Goal: Information Seeking & Learning: Learn about a topic

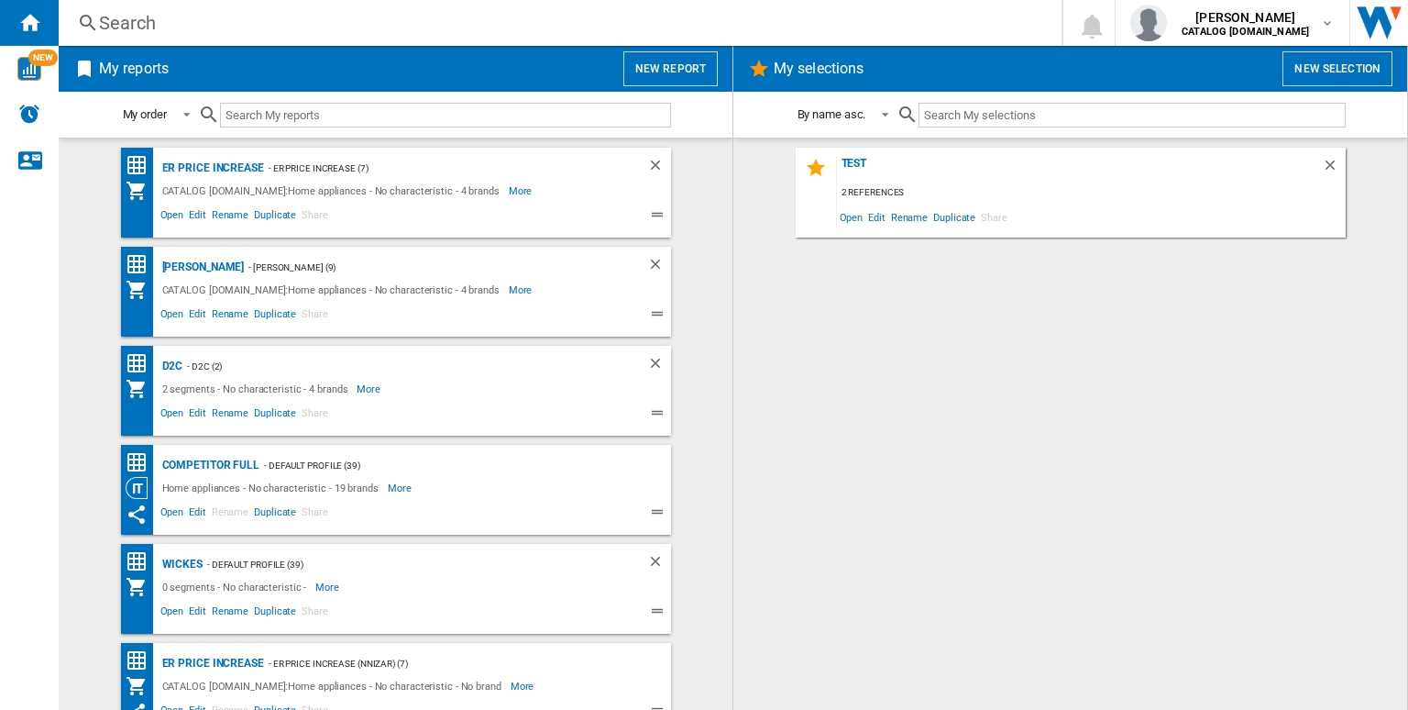
click at [297, 41] on div "Search Search 0 [PERSON_NAME] CATALOG [DOMAIN_NAME] CATALOG [DOMAIN_NAME] My se…" at bounding box center [734, 23] width 1350 height 46
click at [282, 26] on div "Search" at bounding box center [556, 23] width 915 height 26
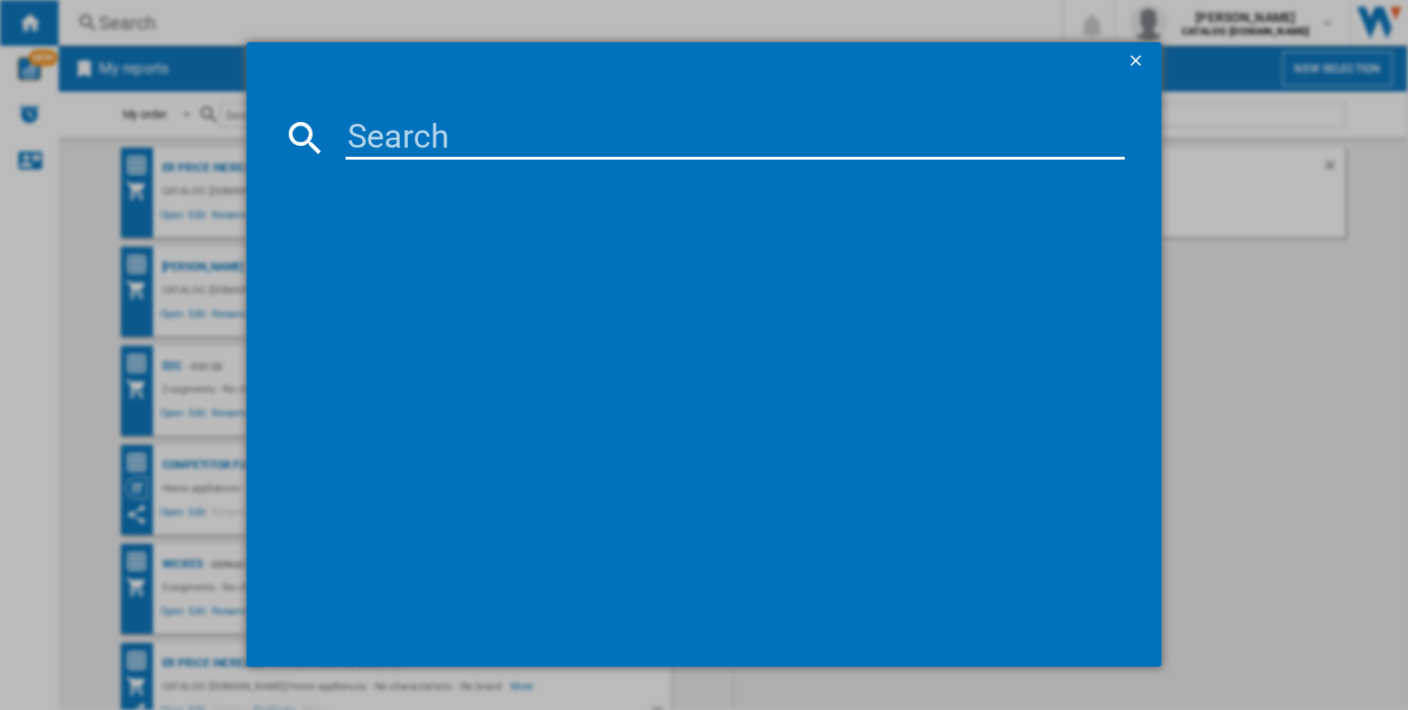
click at [389, 124] on input at bounding box center [735, 138] width 779 height 44
paste input "HGB75400SM"
type input "HGB75400SM"
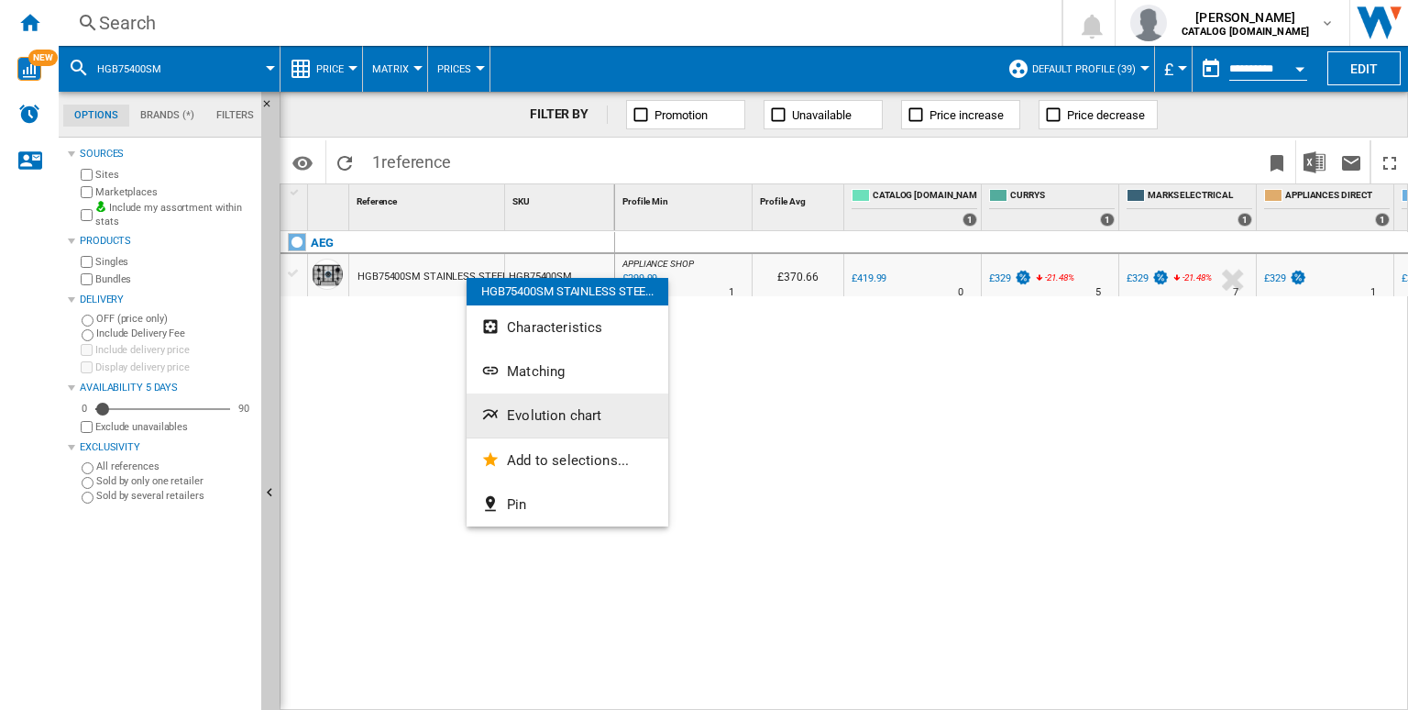
click at [554, 407] on span "Evolution chart" at bounding box center [554, 415] width 94 height 17
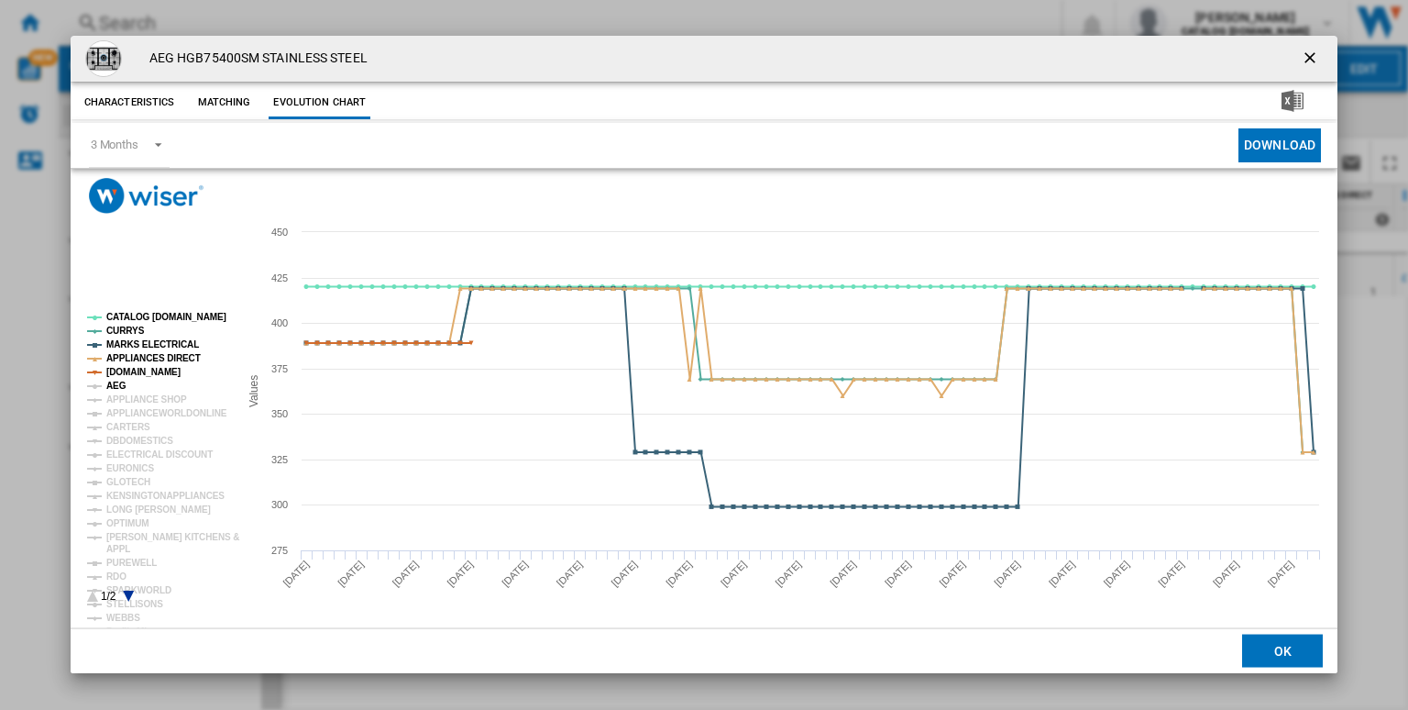
click at [115, 384] on tspan "AEG" at bounding box center [116, 386] width 20 height 10
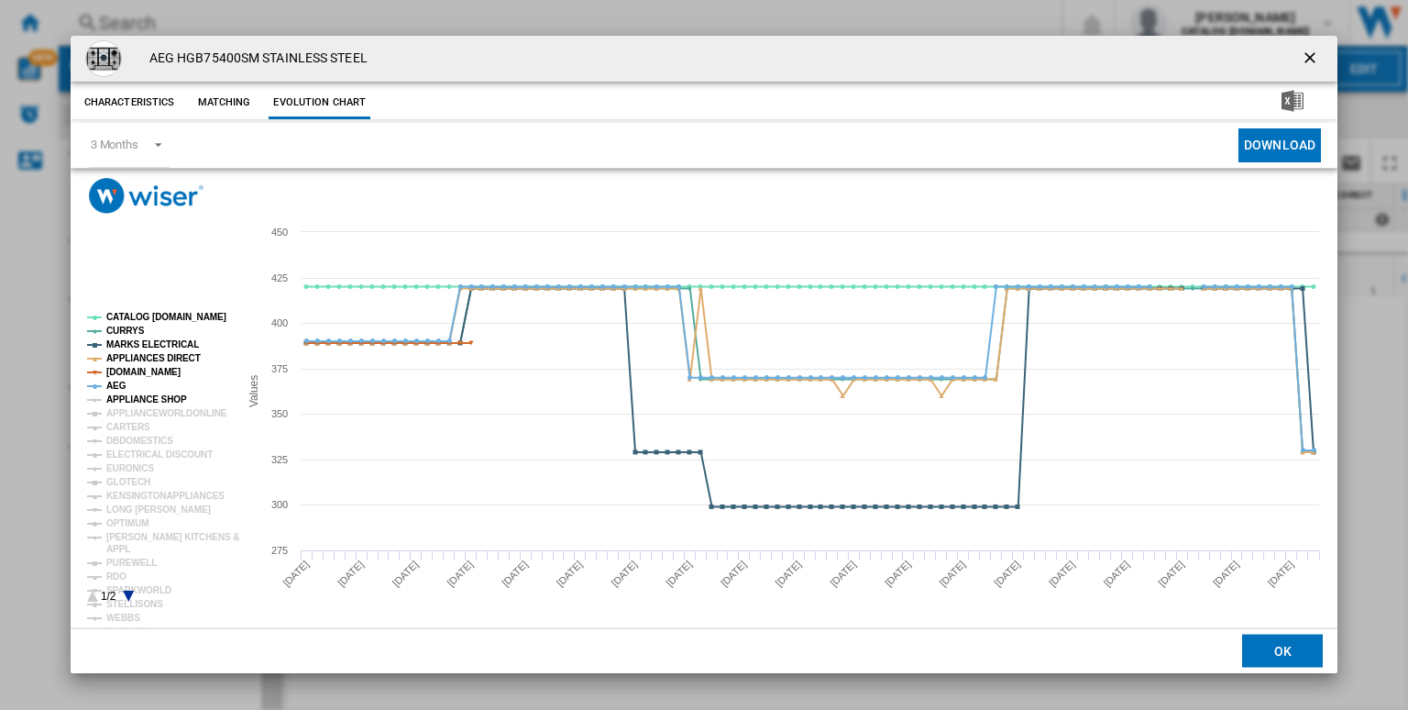
click at [139, 398] on tspan "APPLIANCE SHOP" at bounding box center [146, 399] width 81 height 10
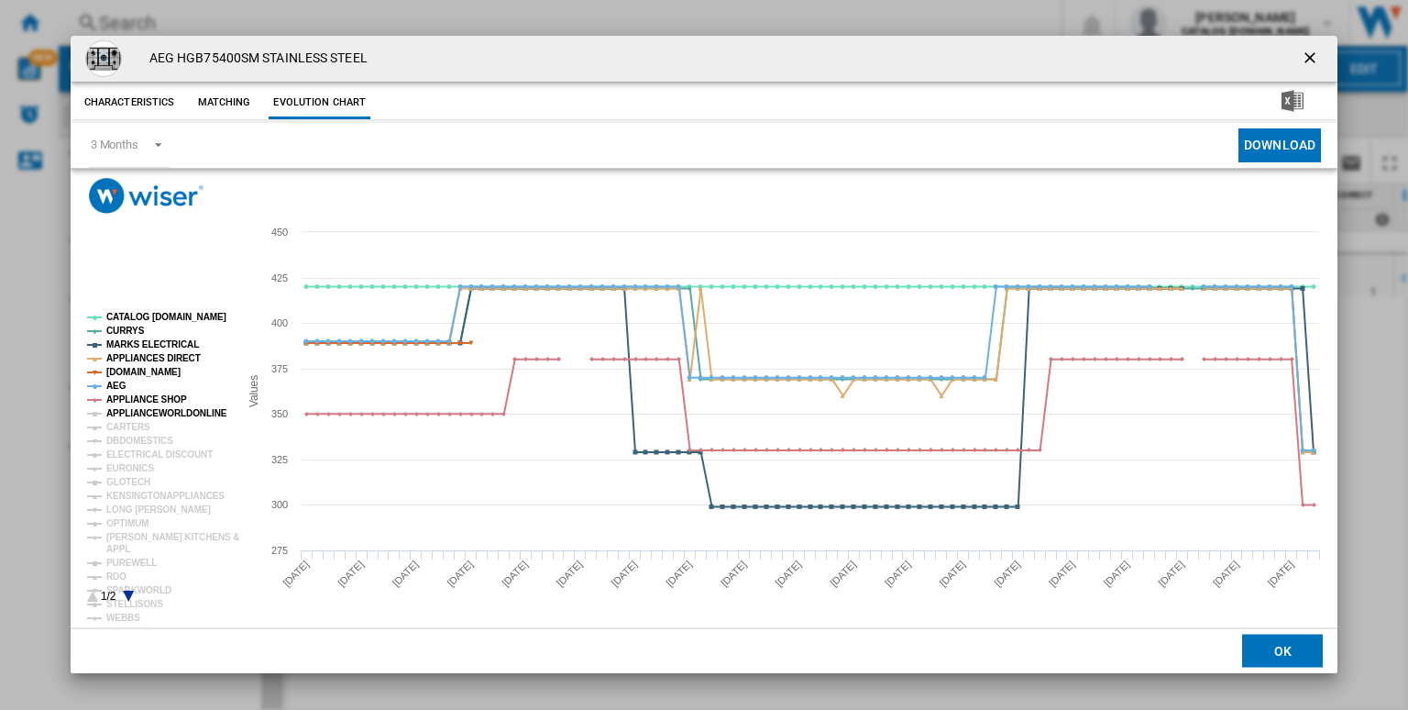
click at [139, 412] on tspan "APPLIANCEWORLDONLINE" at bounding box center [166, 413] width 121 height 10
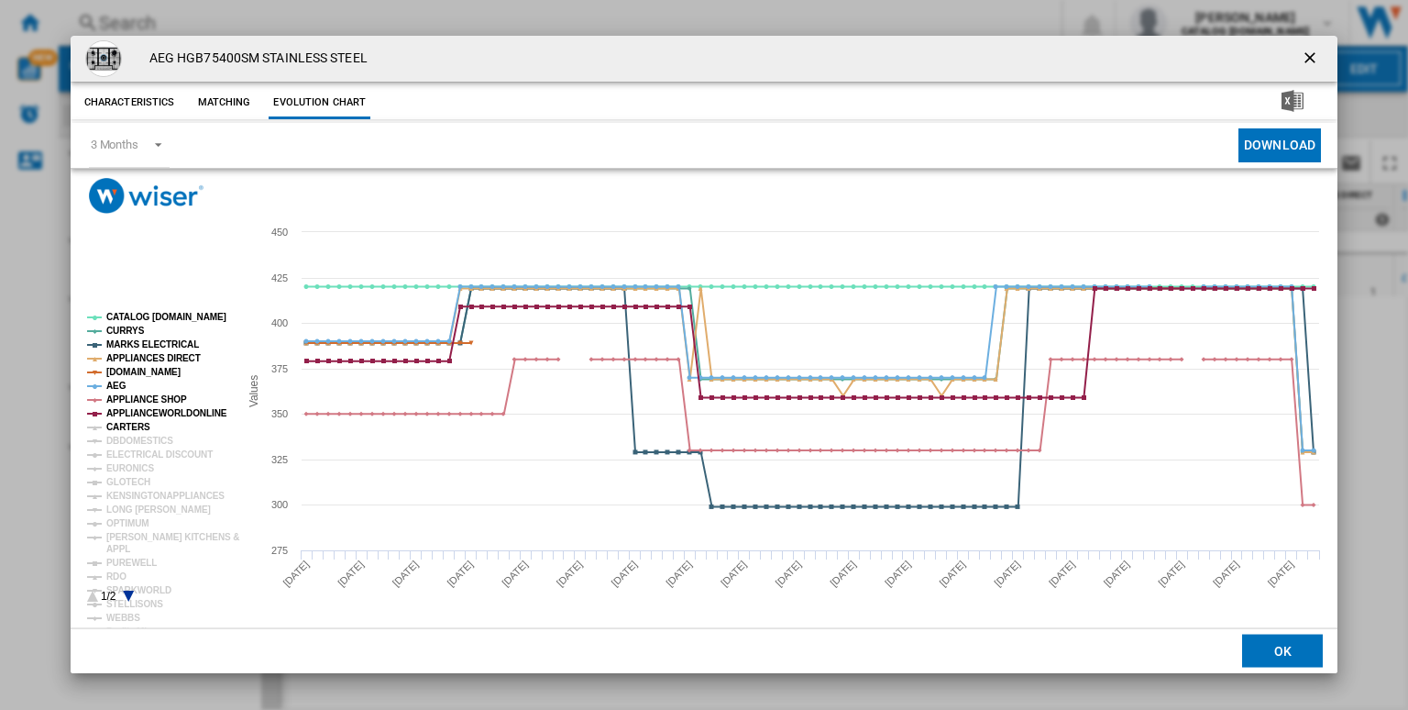
click at [122, 422] on tspan "CARTERS" at bounding box center [128, 427] width 44 height 10
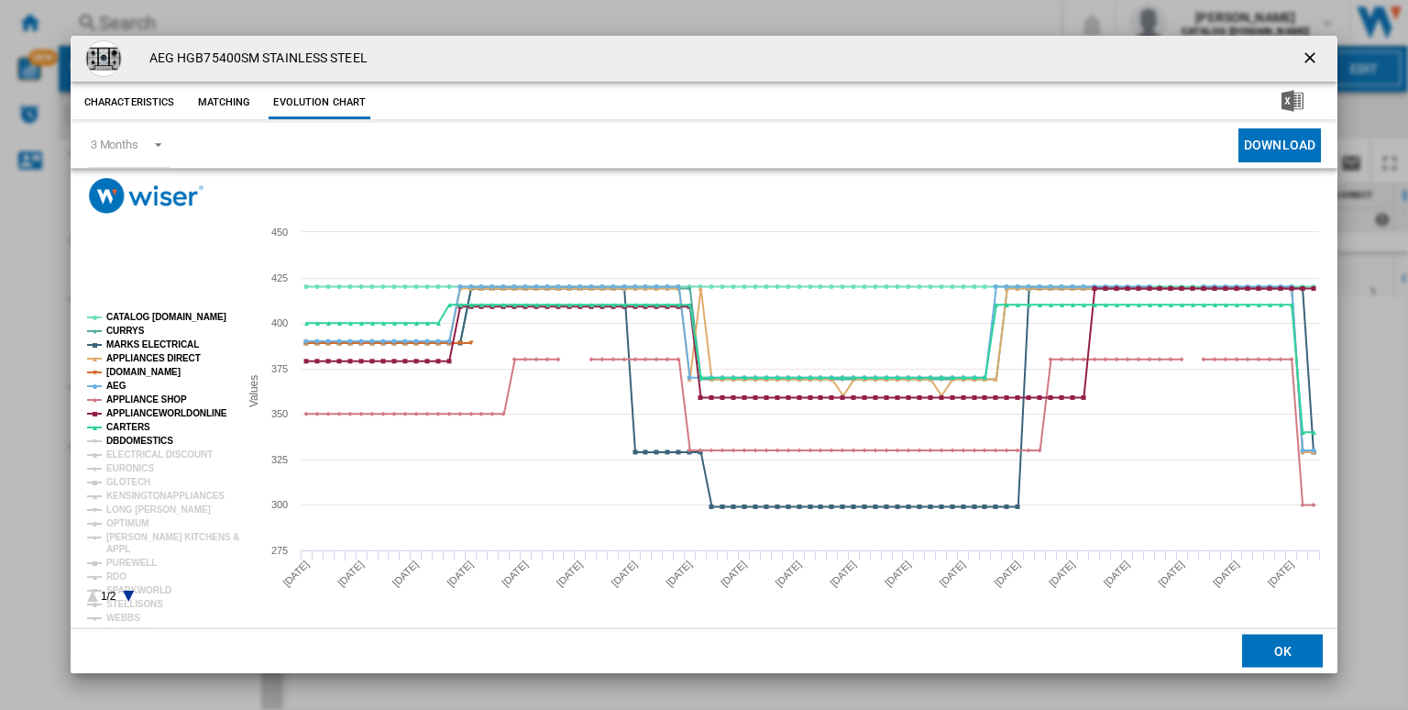
click at [142, 437] on tspan "DBDOMESTICS" at bounding box center [139, 441] width 67 height 10
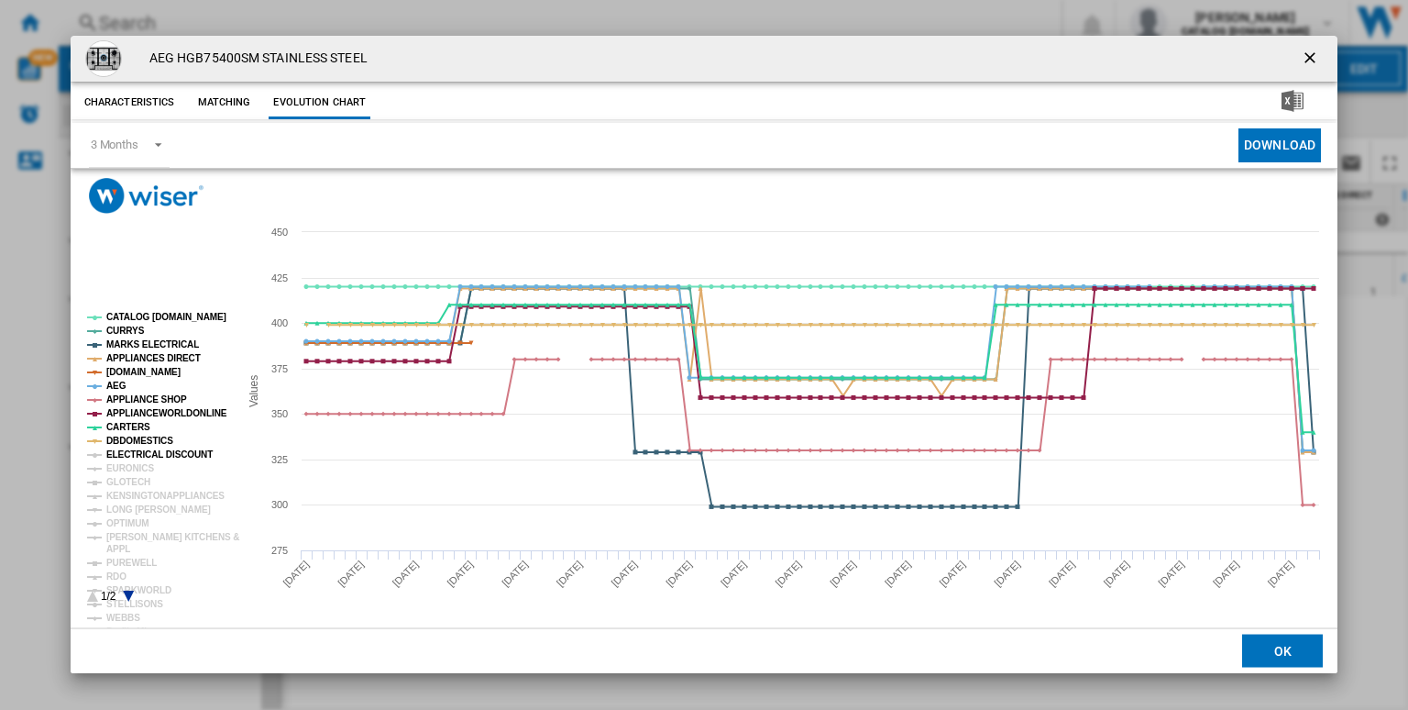
click at [133, 455] on tspan "ELECTRICAL DISCOUNT" at bounding box center [159, 454] width 106 height 10
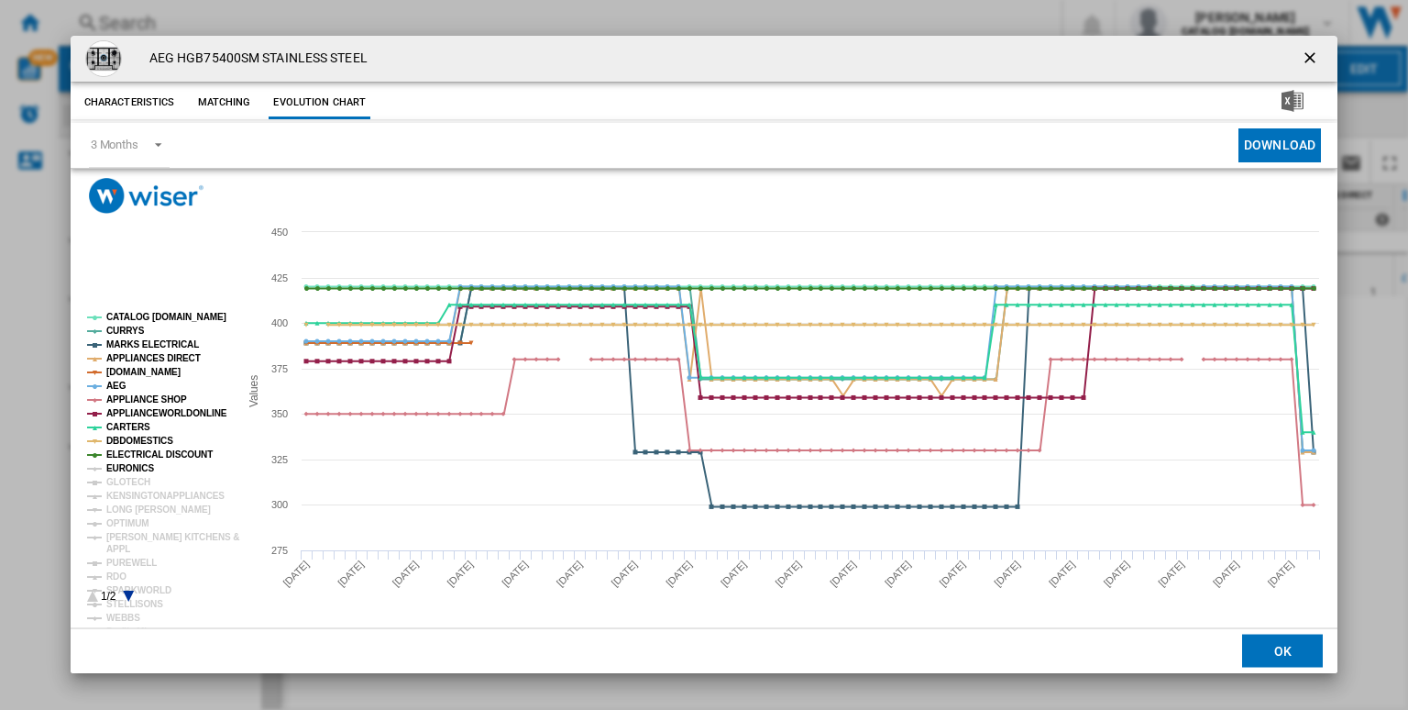
click at [114, 468] on tspan "EURONICS" at bounding box center [130, 468] width 48 height 10
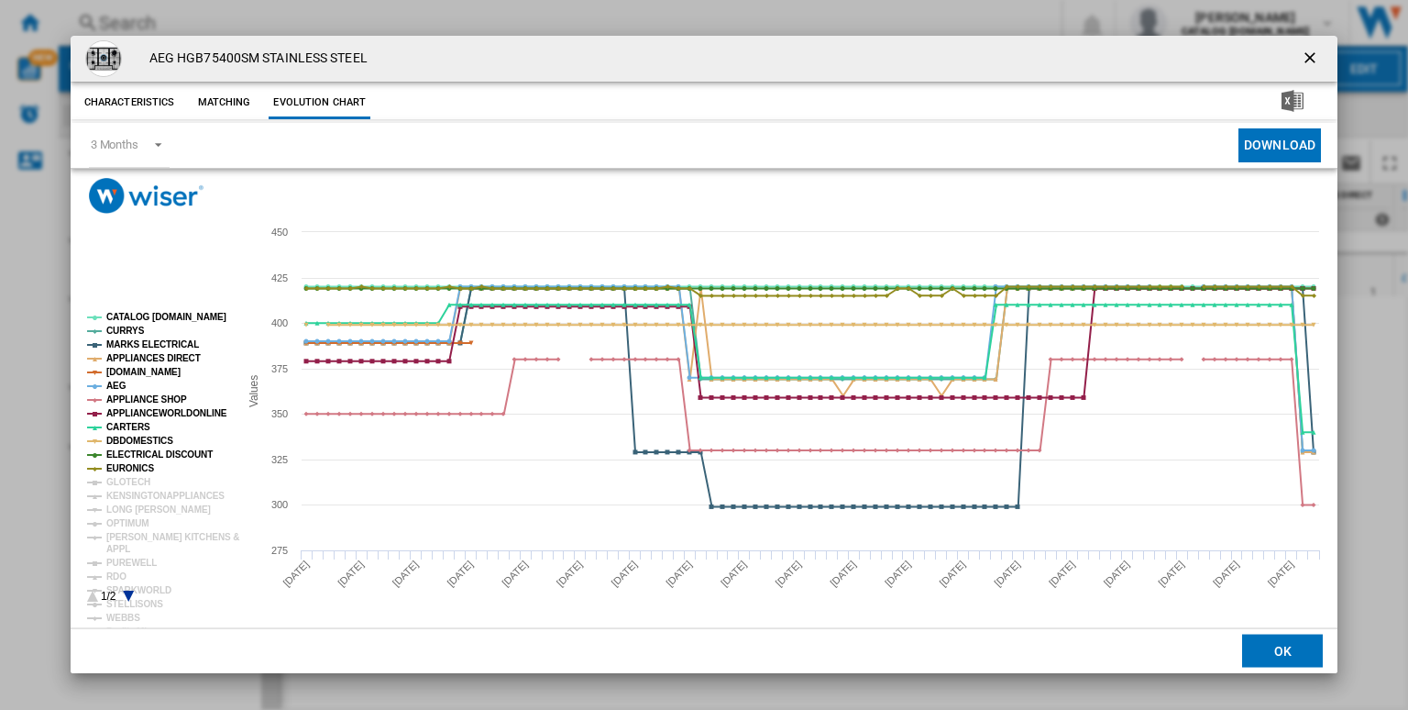
click at [126, 477] on tspan "GLOTECH" at bounding box center [128, 482] width 44 height 10
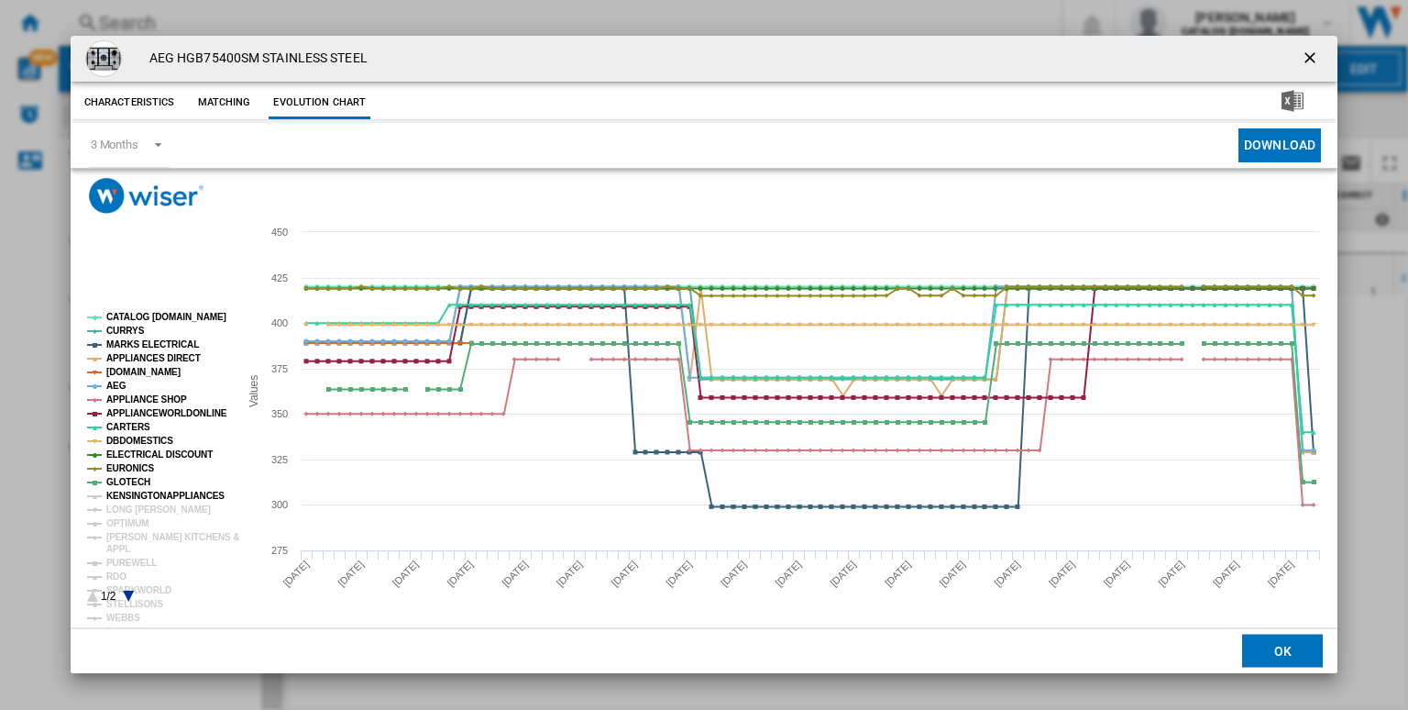
click at [148, 491] on tspan "KENSINGTONAPPLIANCES" at bounding box center [165, 496] width 118 height 10
click at [128, 508] on tspan "LONG [PERSON_NAME]" at bounding box center [158, 509] width 105 height 10
click at [136, 518] on tspan "OPTIMUM" at bounding box center [127, 523] width 43 height 10
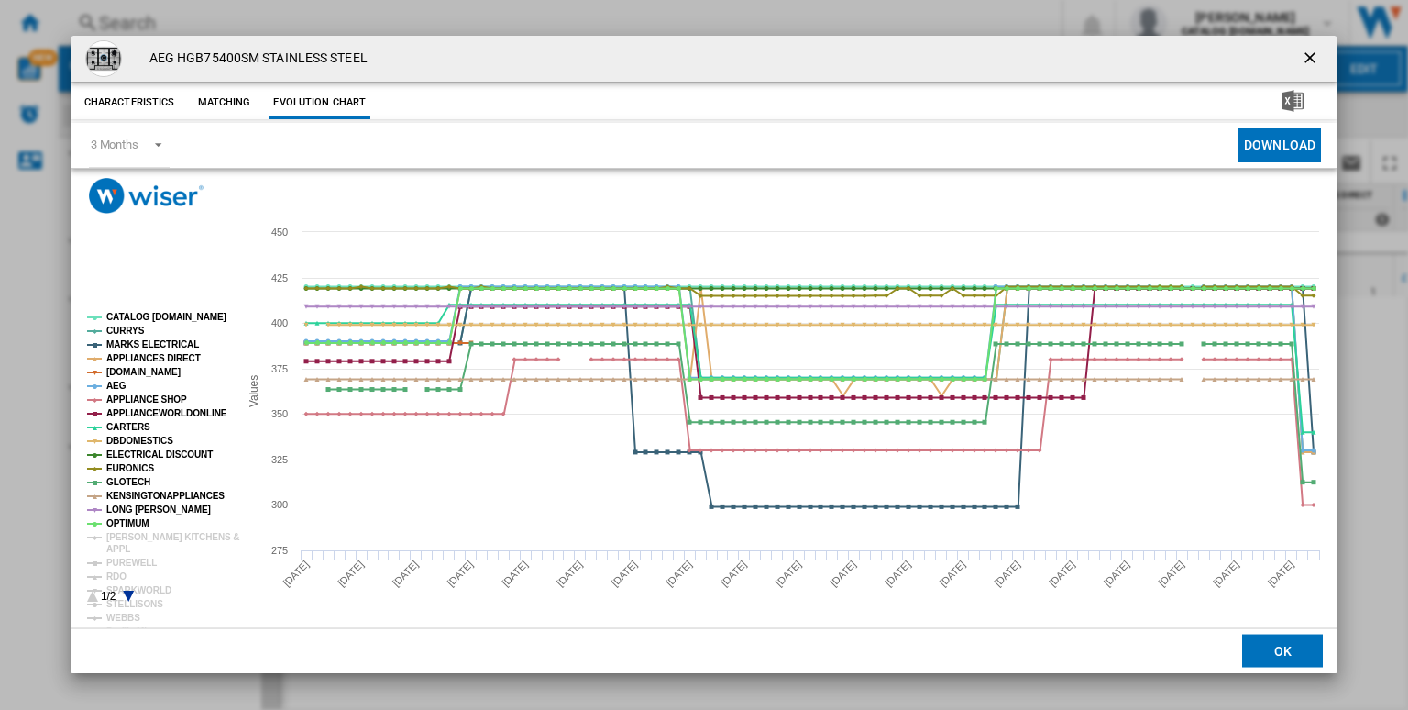
click at [144, 525] on tspan "OPTIMUM" at bounding box center [127, 523] width 43 height 10
click at [116, 522] on tspan "OPTIMUM" at bounding box center [127, 523] width 43 height 10
click at [121, 533] on tspan "[PERSON_NAME] KITCHENS &" at bounding box center [172, 537] width 133 height 10
click at [110, 565] on tspan "PUREWELL" at bounding box center [131, 562] width 50 height 10
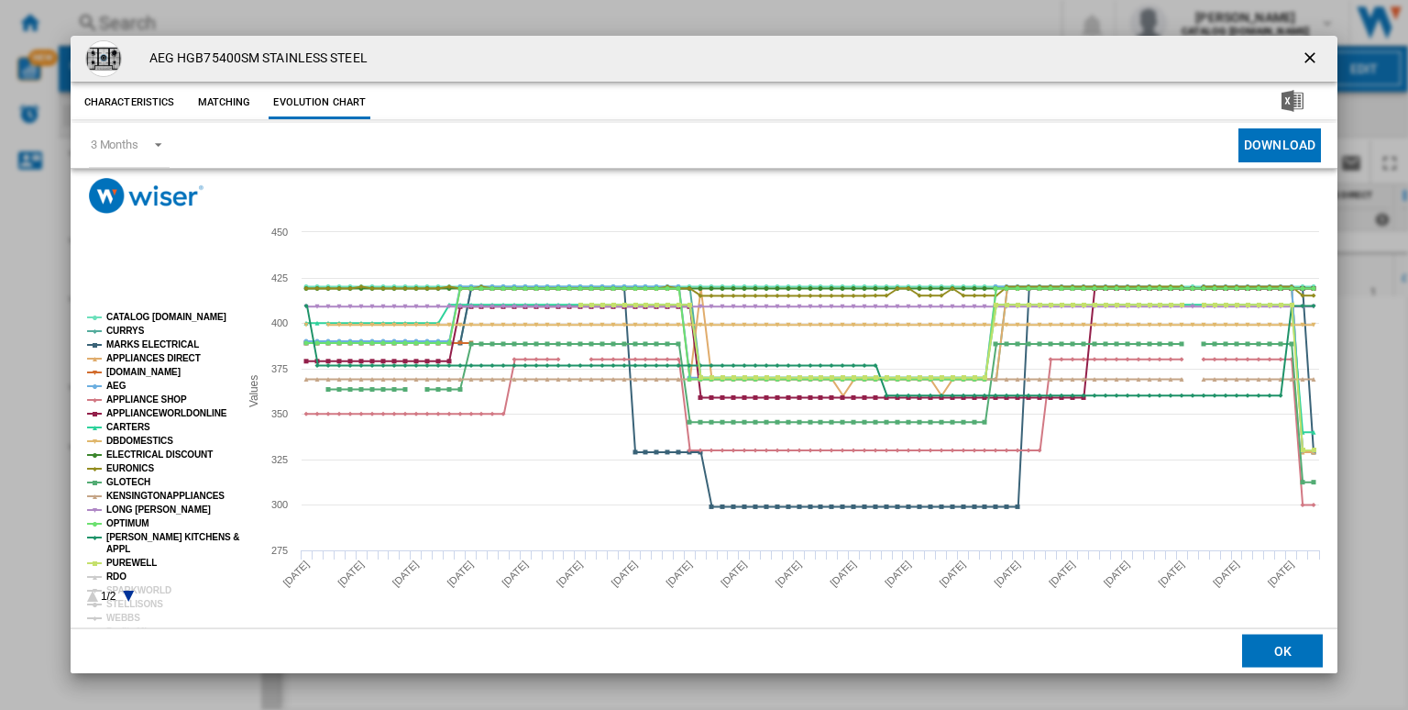
click at [116, 573] on tspan "RDO" at bounding box center [116, 576] width 20 height 10
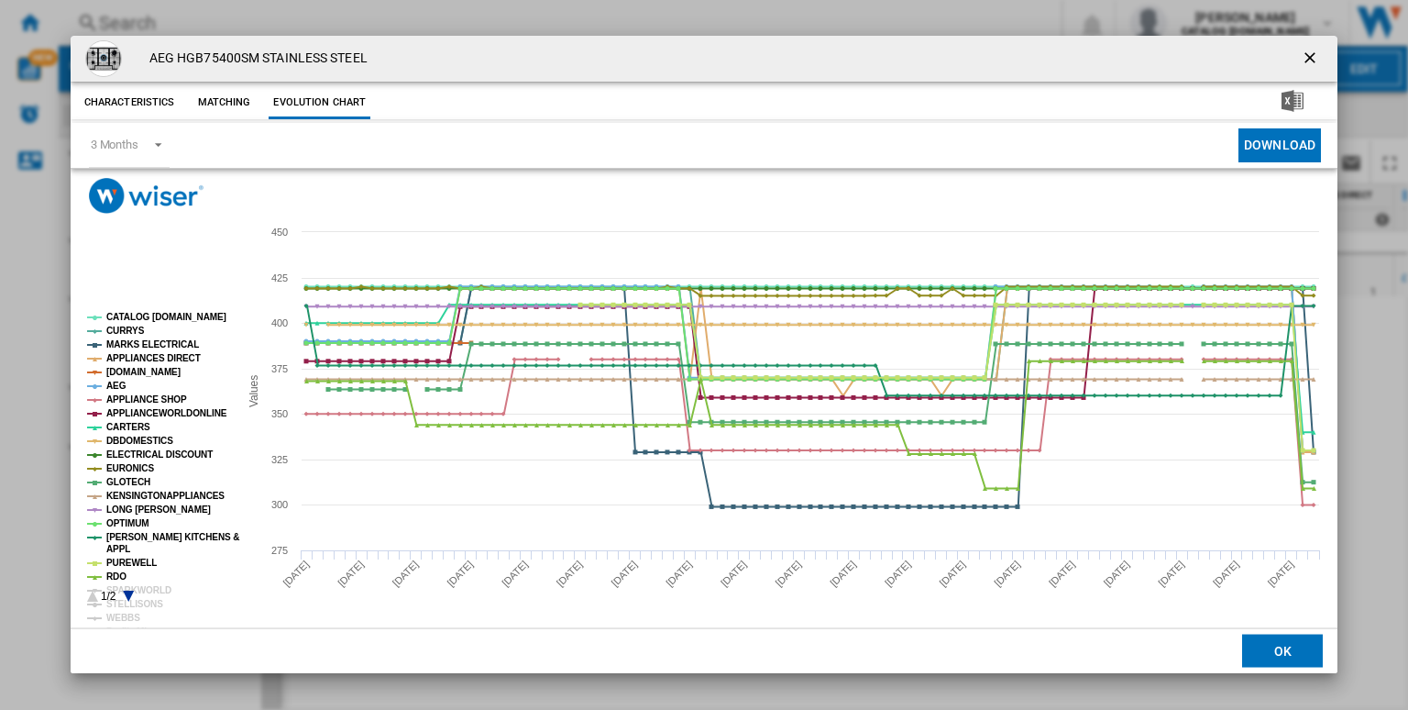
click at [130, 595] on icon "Product popup" at bounding box center [128, 596] width 11 height 11
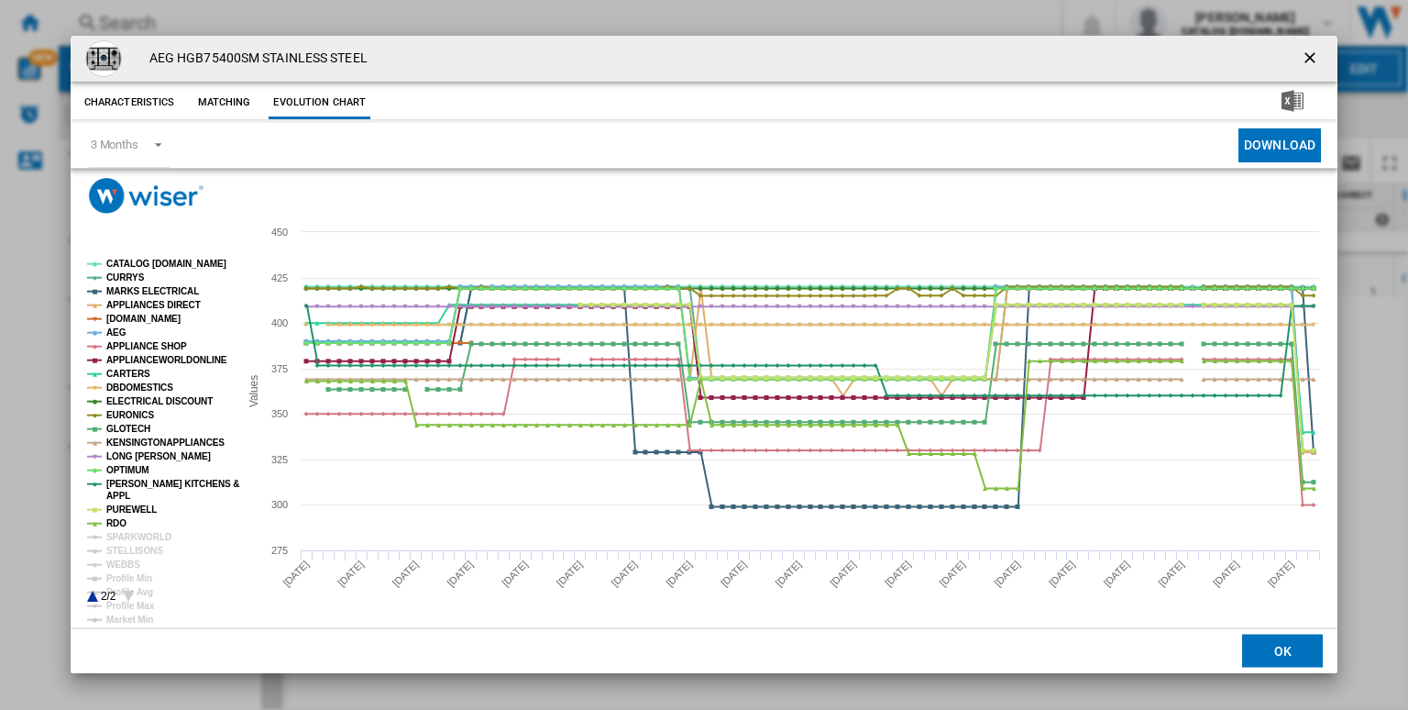
click at [130, 595] on icon "Product popup" at bounding box center [128, 596] width 11 height 11
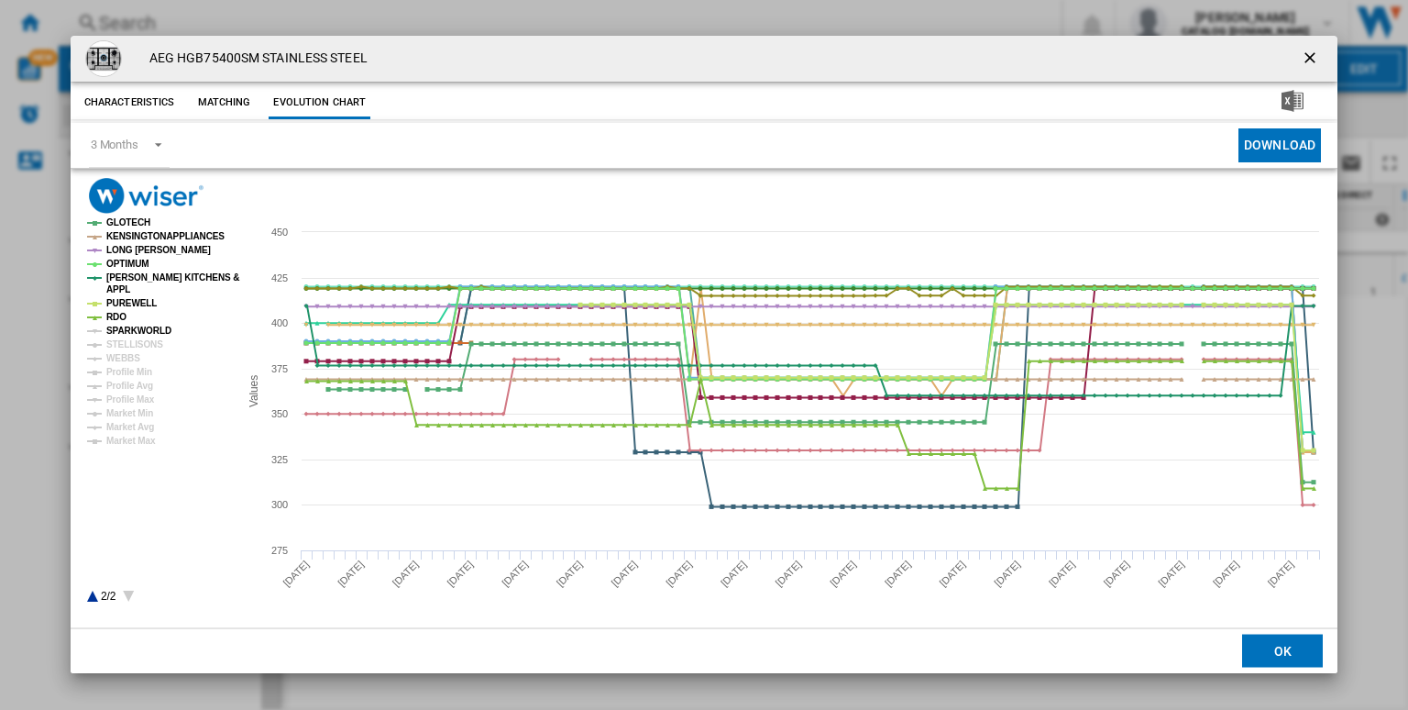
click at [127, 335] on tspan "SPARKWORLD" at bounding box center [138, 331] width 65 height 10
click at [138, 346] on tspan "STELLISONS" at bounding box center [134, 344] width 57 height 10
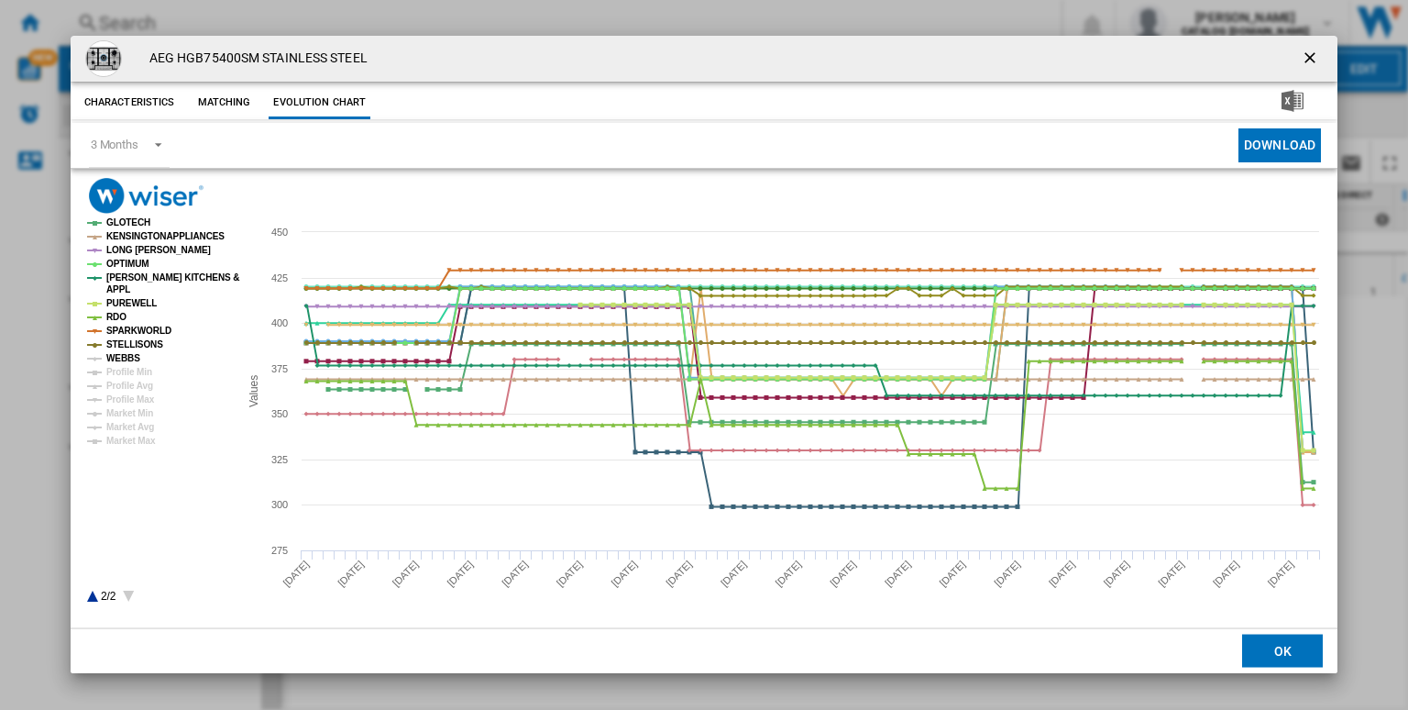
click at [117, 353] on tspan "WEBBS" at bounding box center [123, 358] width 34 height 10
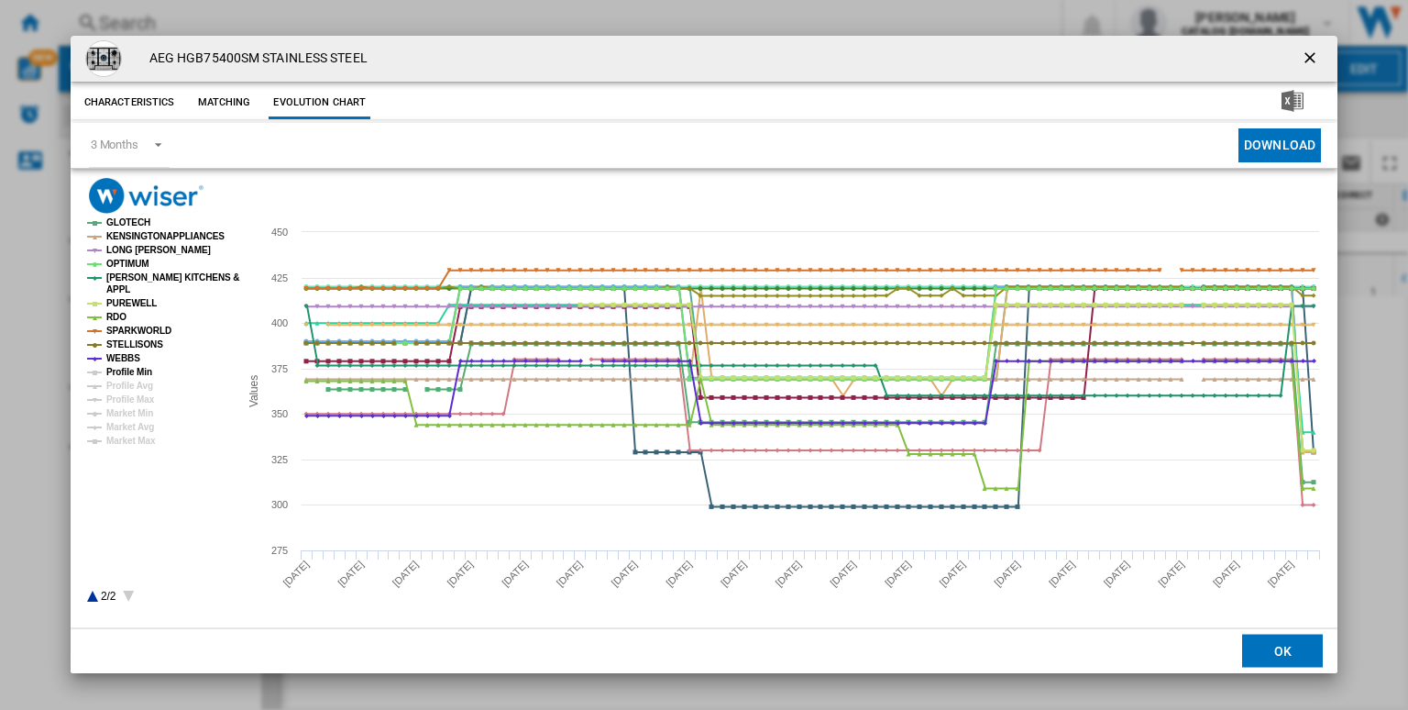
click at [136, 369] on tspan "Profile Min" at bounding box center [129, 372] width 46 height 10
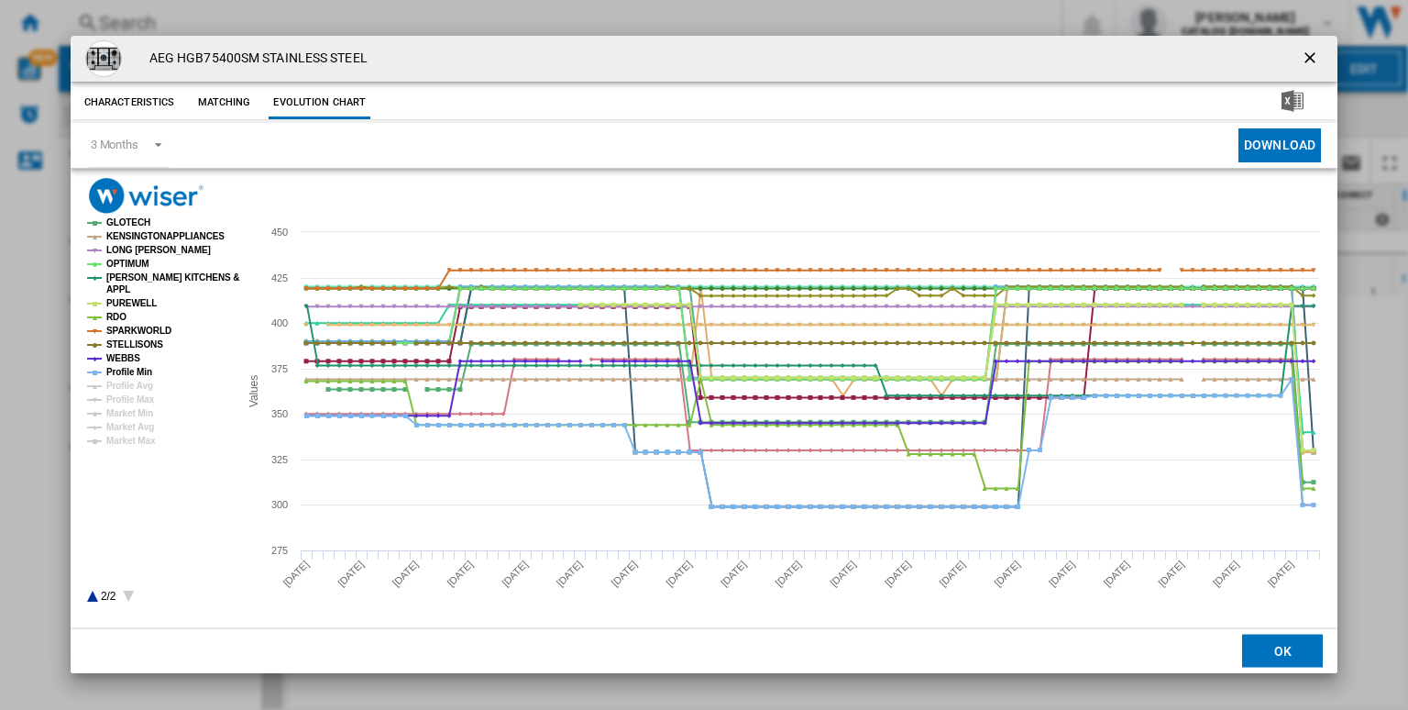
click at [94, 599] on icon "Product popup" at bounding box center [92, 596] width 11 height 11
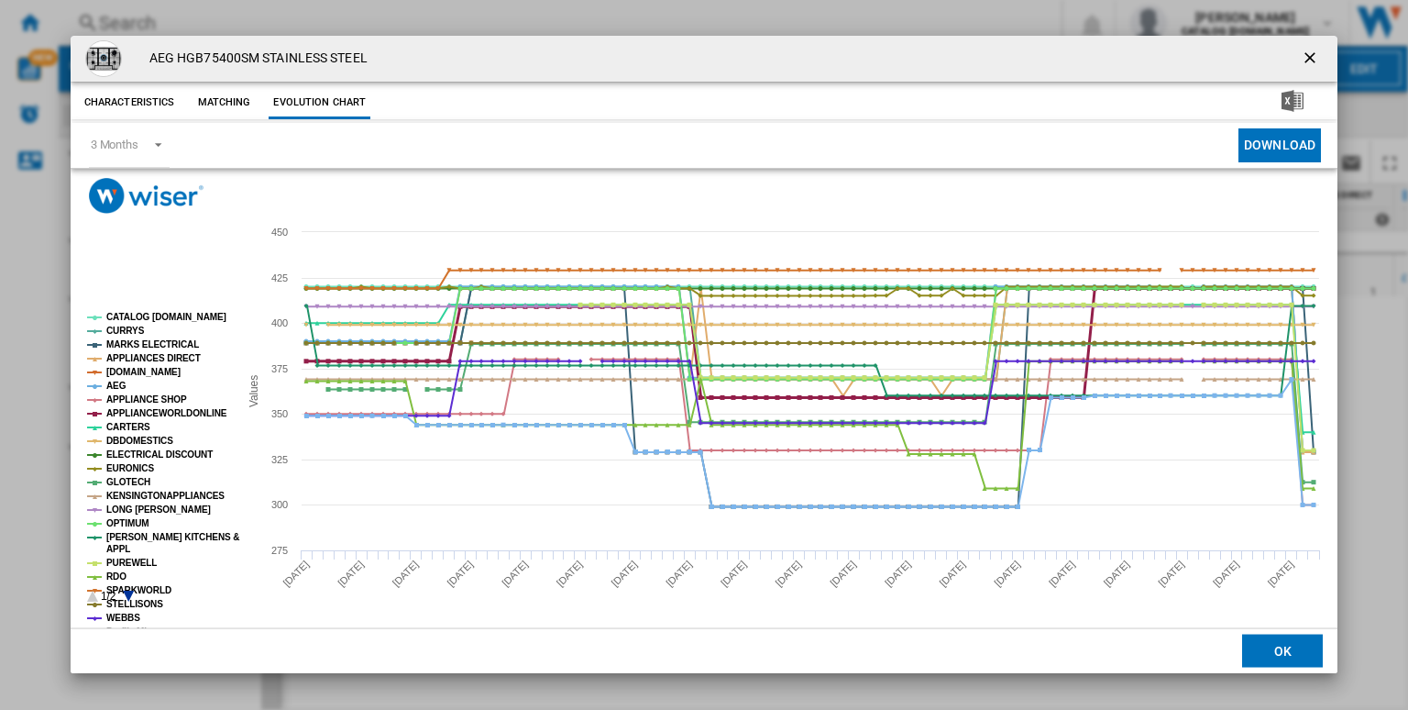
click at [138, 409] on tspan "APPLIANCEWORLDONLINE" at bounding box center [166, 413] width 121 height 10
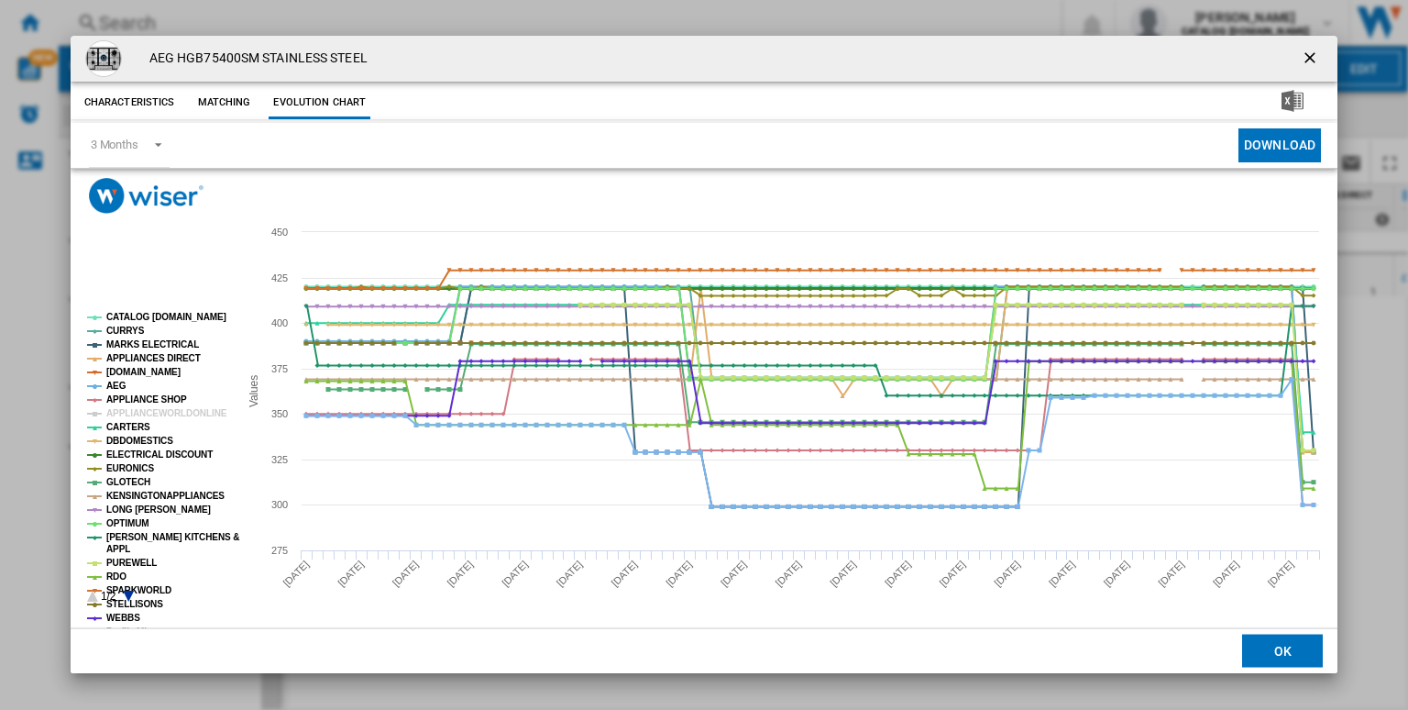
click at [158, 455] on tspan "ELECTRICAL DISCOUNT" at bounding box center [159, 454] width 106 height 10
click at [130, 469] on tspan "EURONICS" at bounding box center [130, 468] width 48 height 10
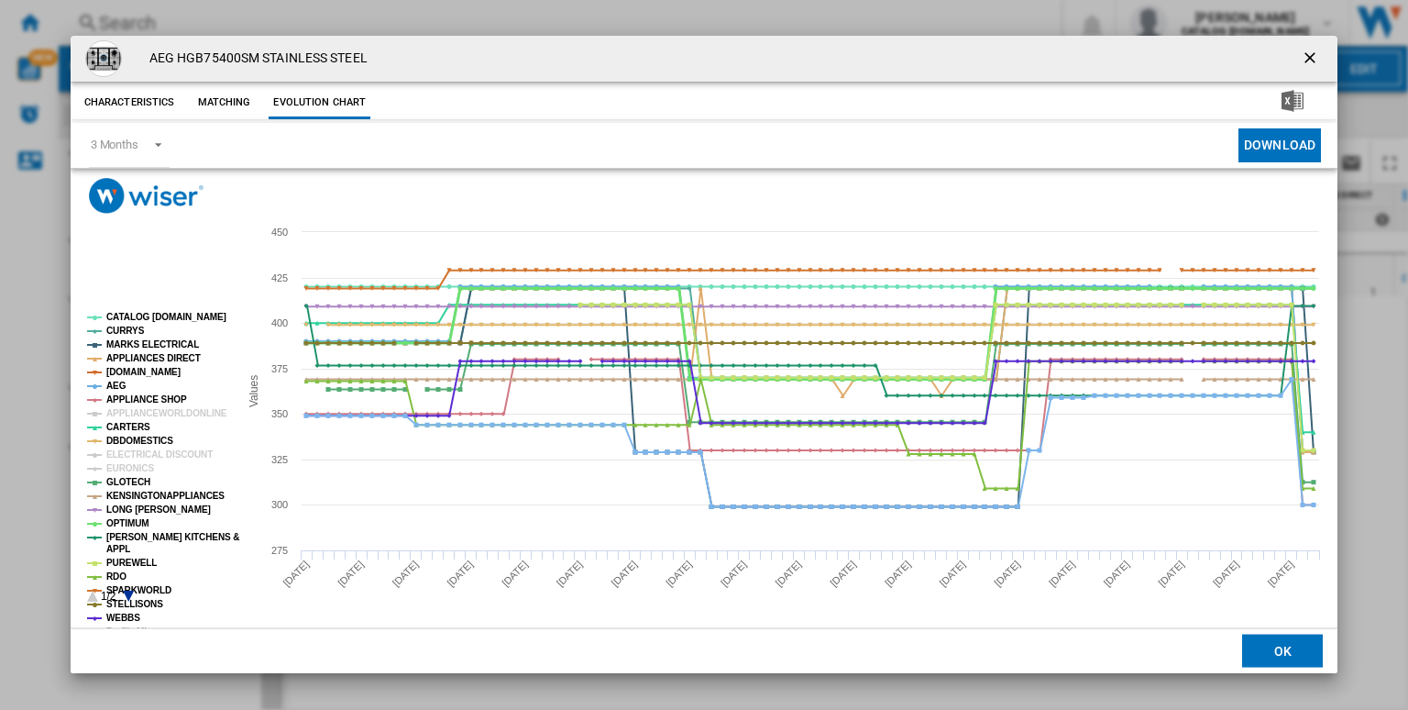
click at [127, 527] on tspan "OPTIMUM" at bounding box center [127, 523] width 43 height 10
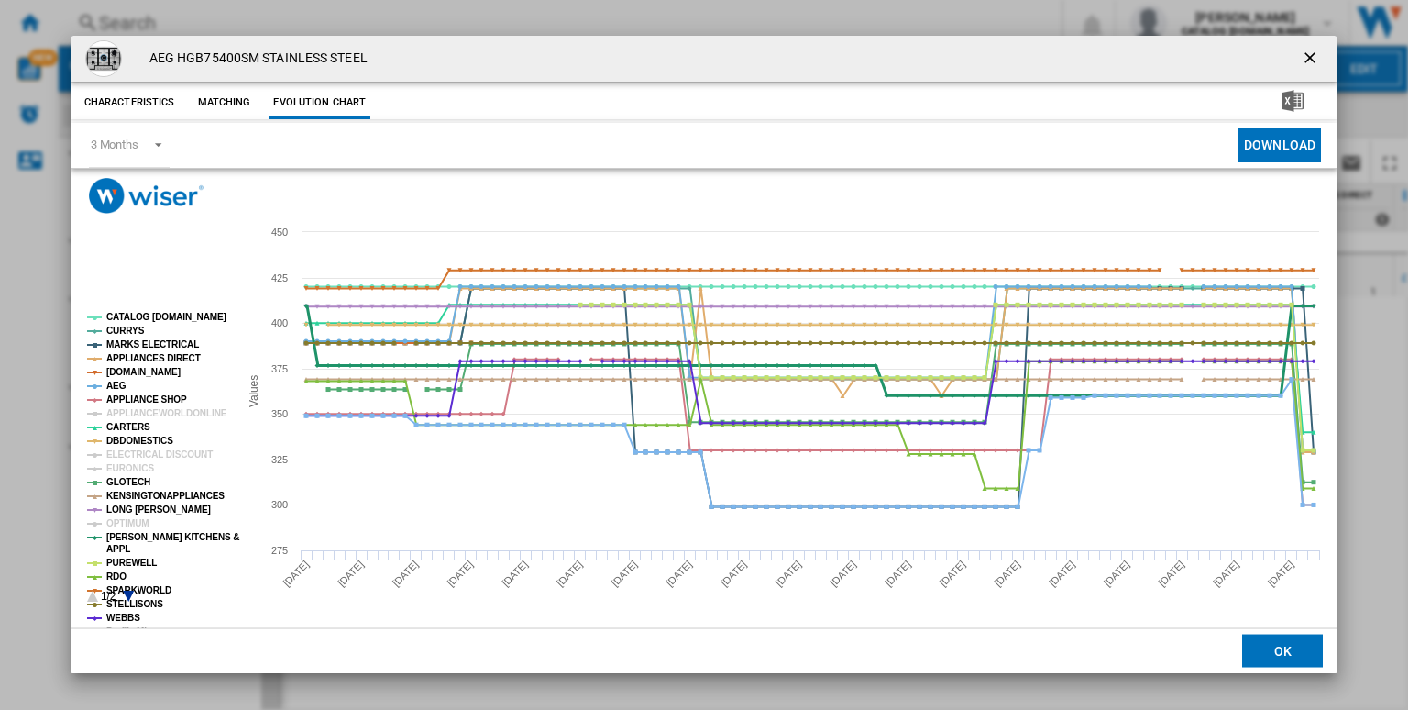
click at [149, 536] on tspan "[PERSON_NAME] KITCHENS &" at bounding box center [172, 537] width 133 height 10
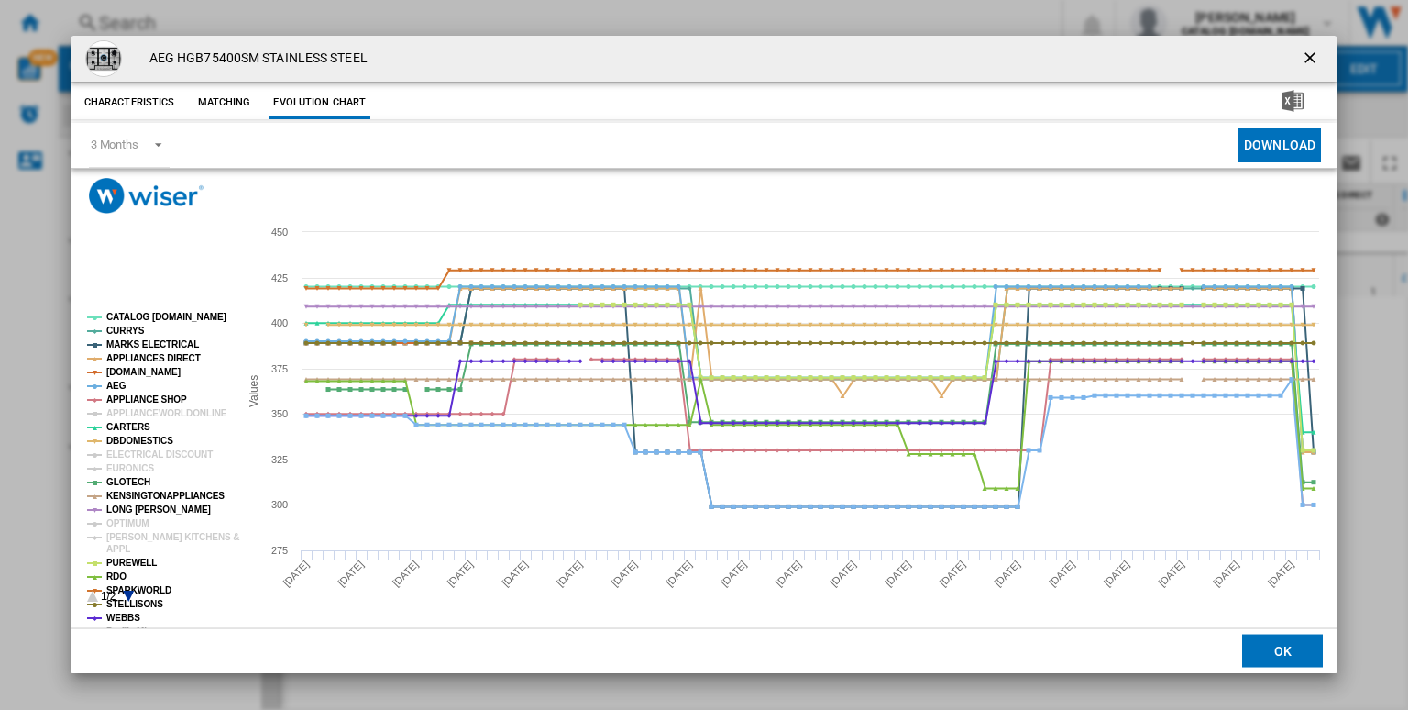
click at [1308, 49] on ng-md-icon "getI18NText('BUTTONS.CLOSE_DIALOG')" at bounding box center [1312, 60] width 22 height 22
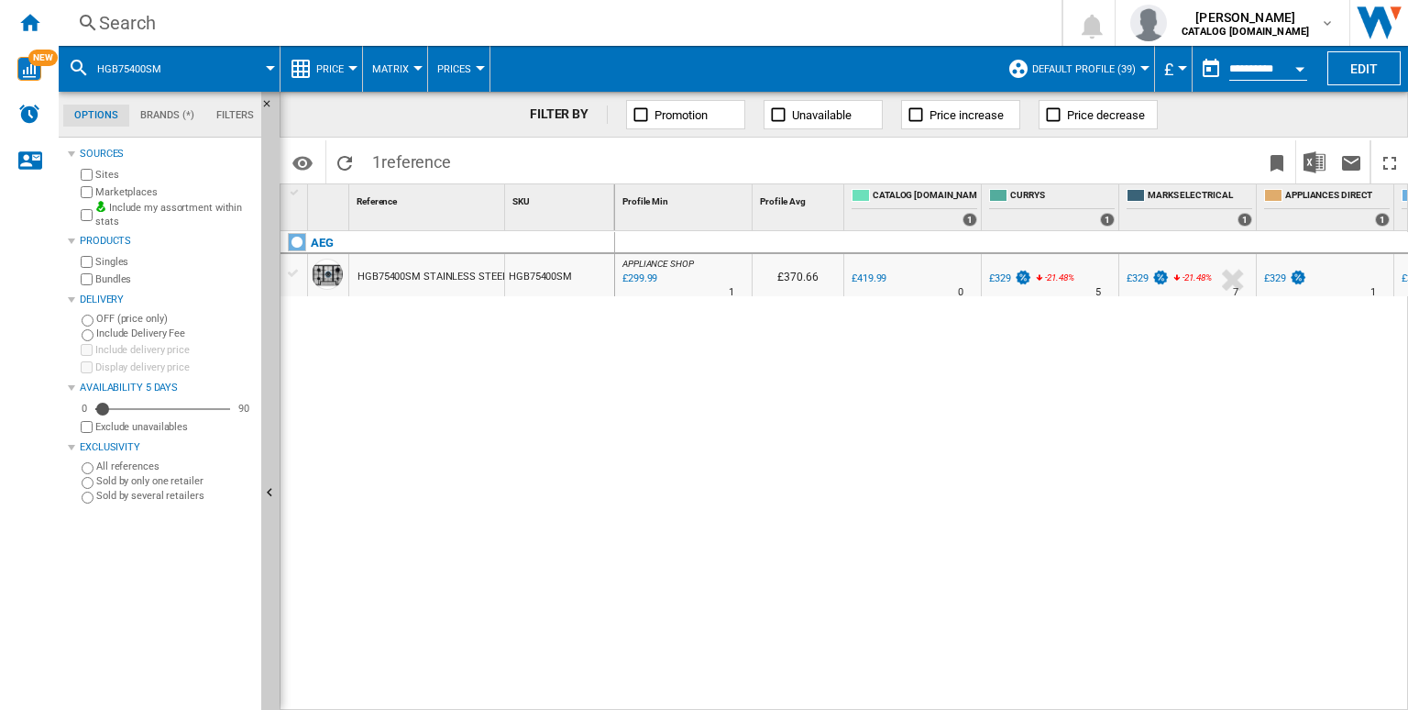
click at [636, 278] on div "£299.99" at bounding box center [639, 279] width 38 height 18
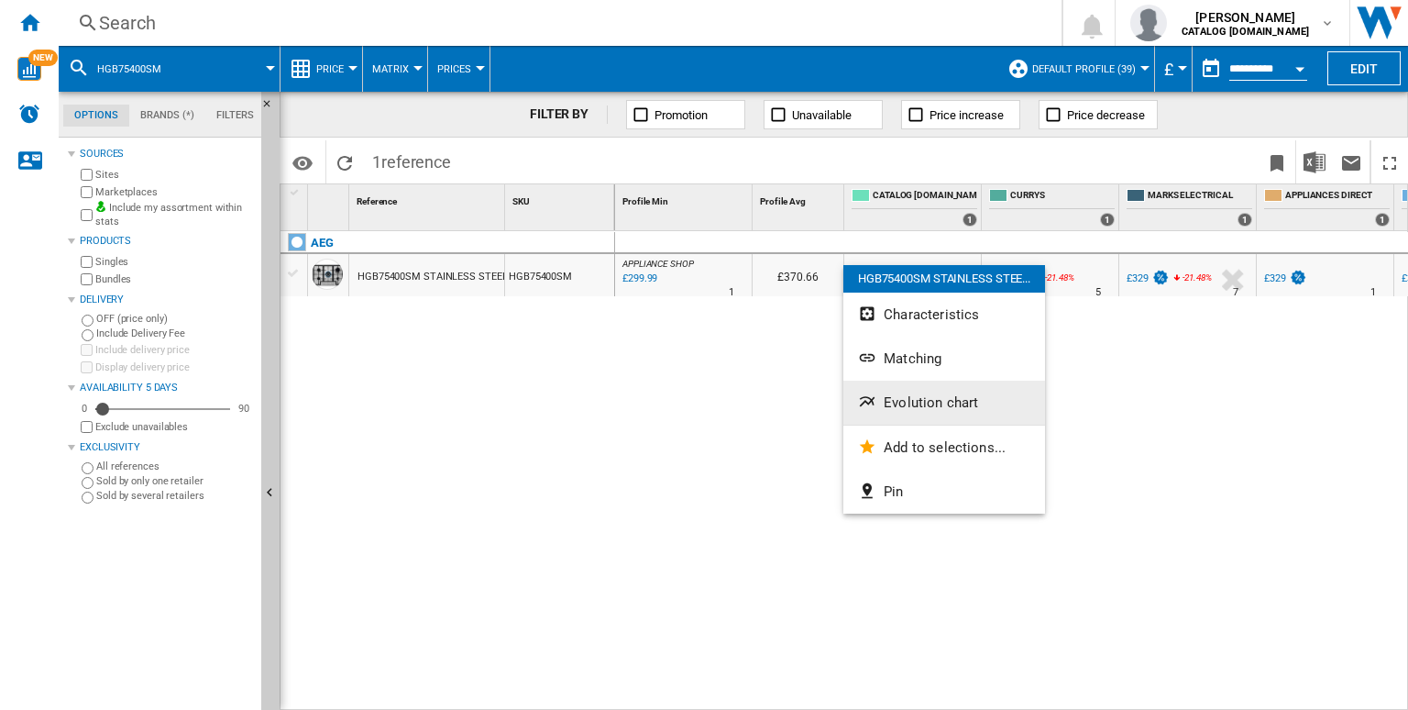
click at [950, 404] on span "Evolution chart" at bounding box center [931, 402] width 94 height 17
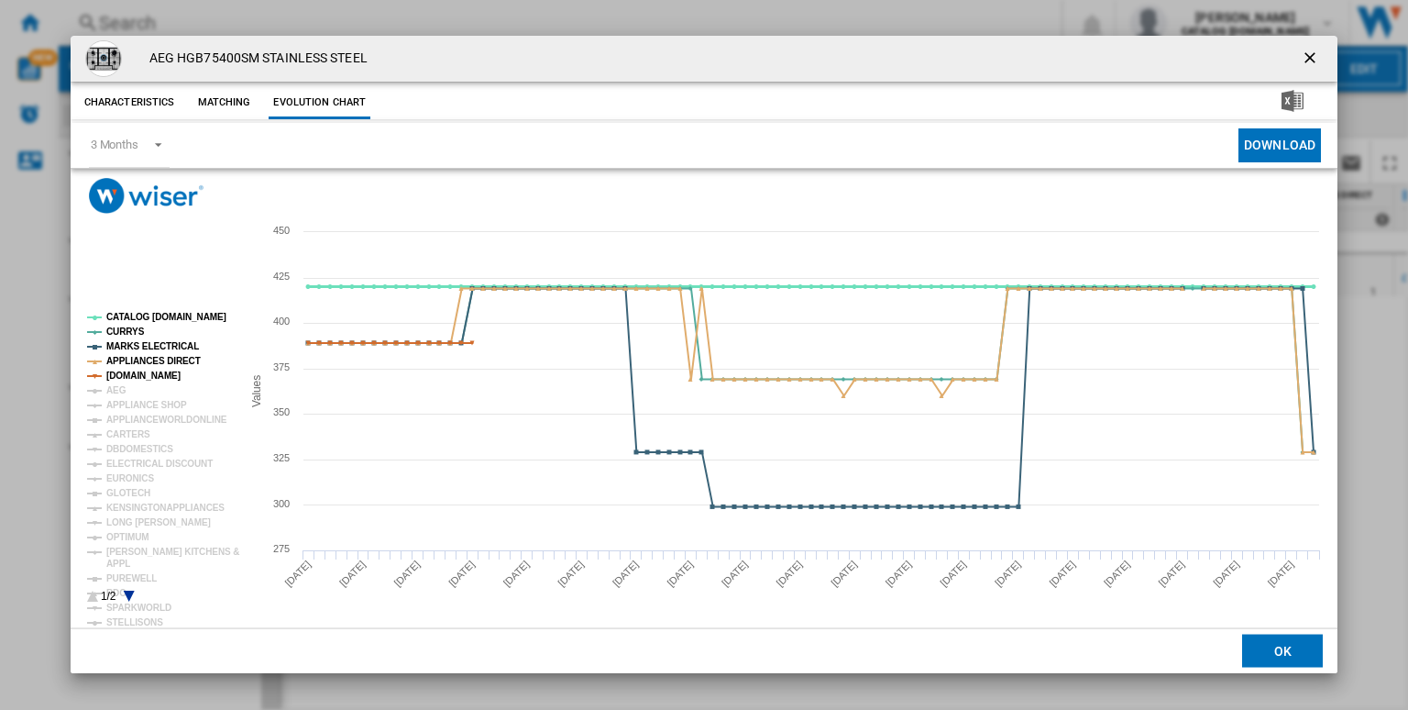
click at [146, 315] on tspan "CATALOG [DOMAIN_NAME]" at bounding box center [166, 317] width 120 height 10
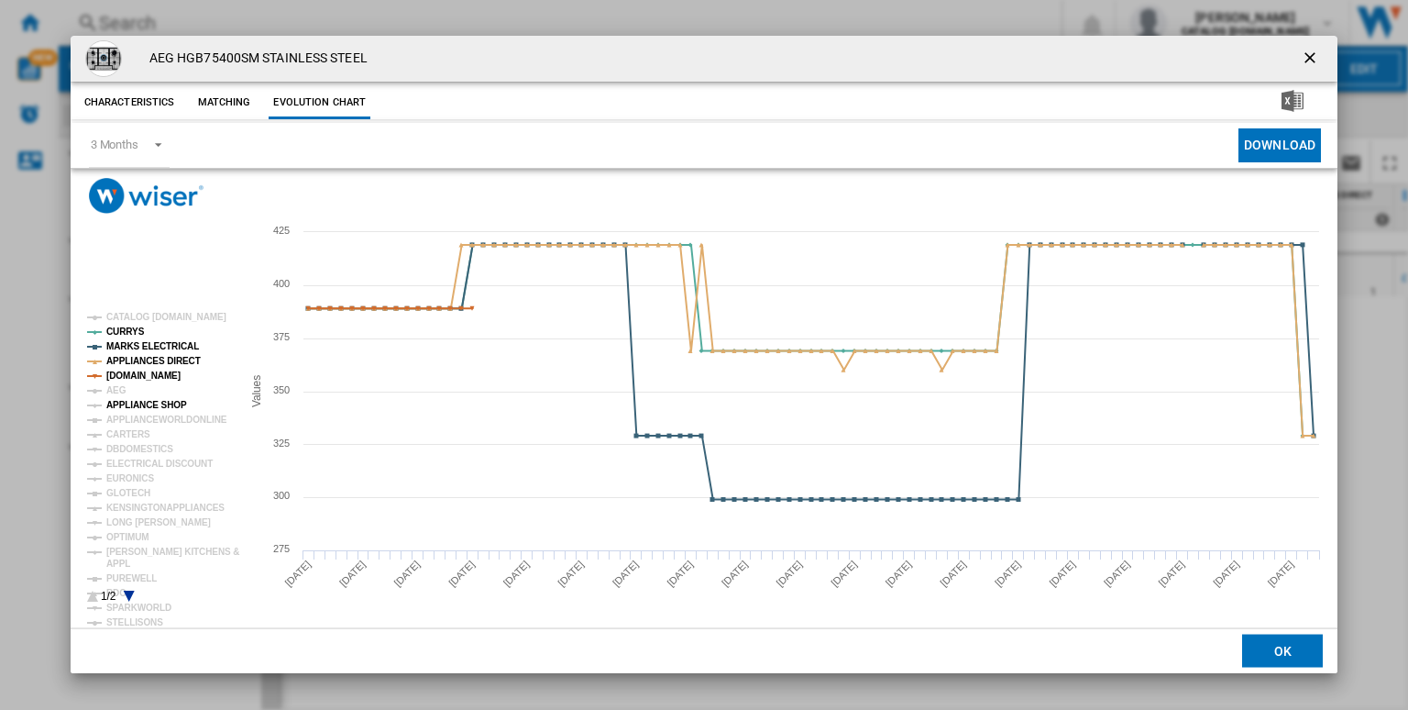
click at [137, 400] on tspan "APPLIANCE SHOP" at bounding box center [146, 405] width 81 height 10
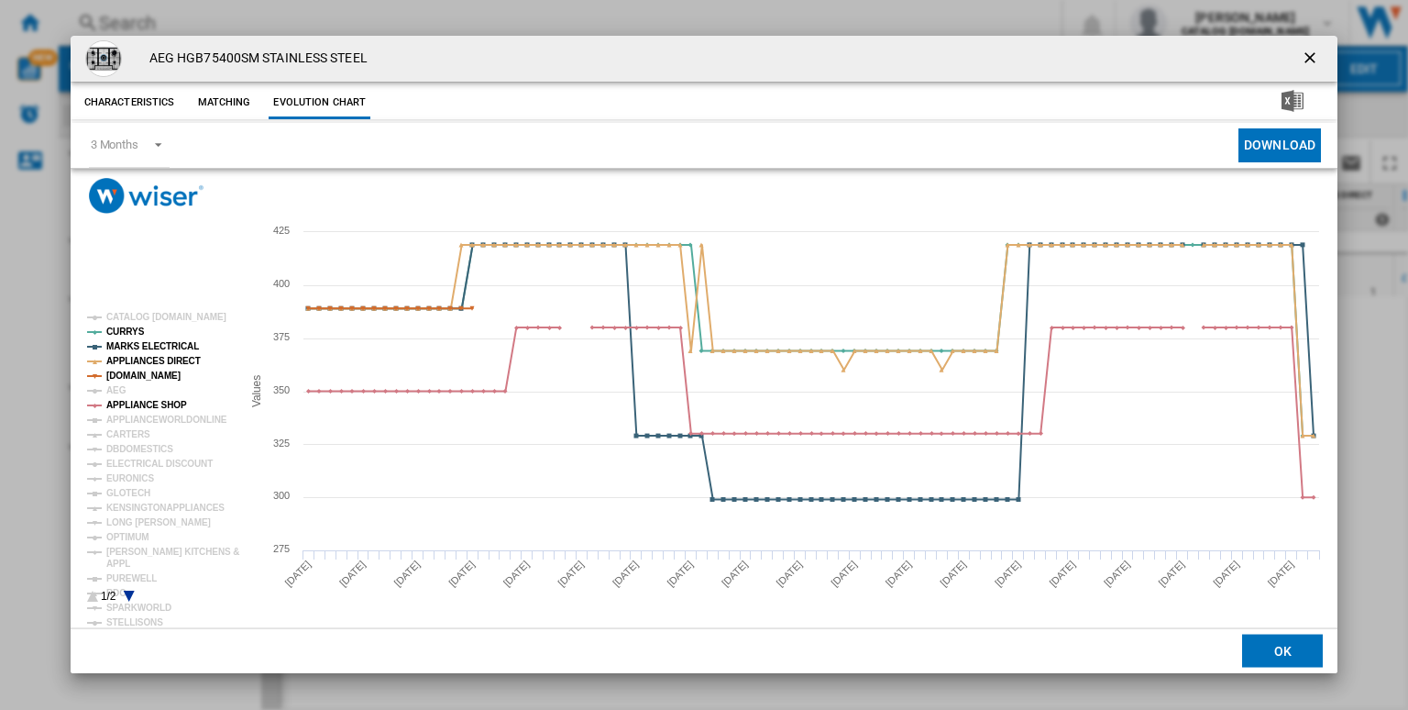
click at [1320, 63] on ng-md-icon "getI18NText('BUTTONS.CLOSE_DIALOG')" at bounding box center [1312, 60] width 22 height 22
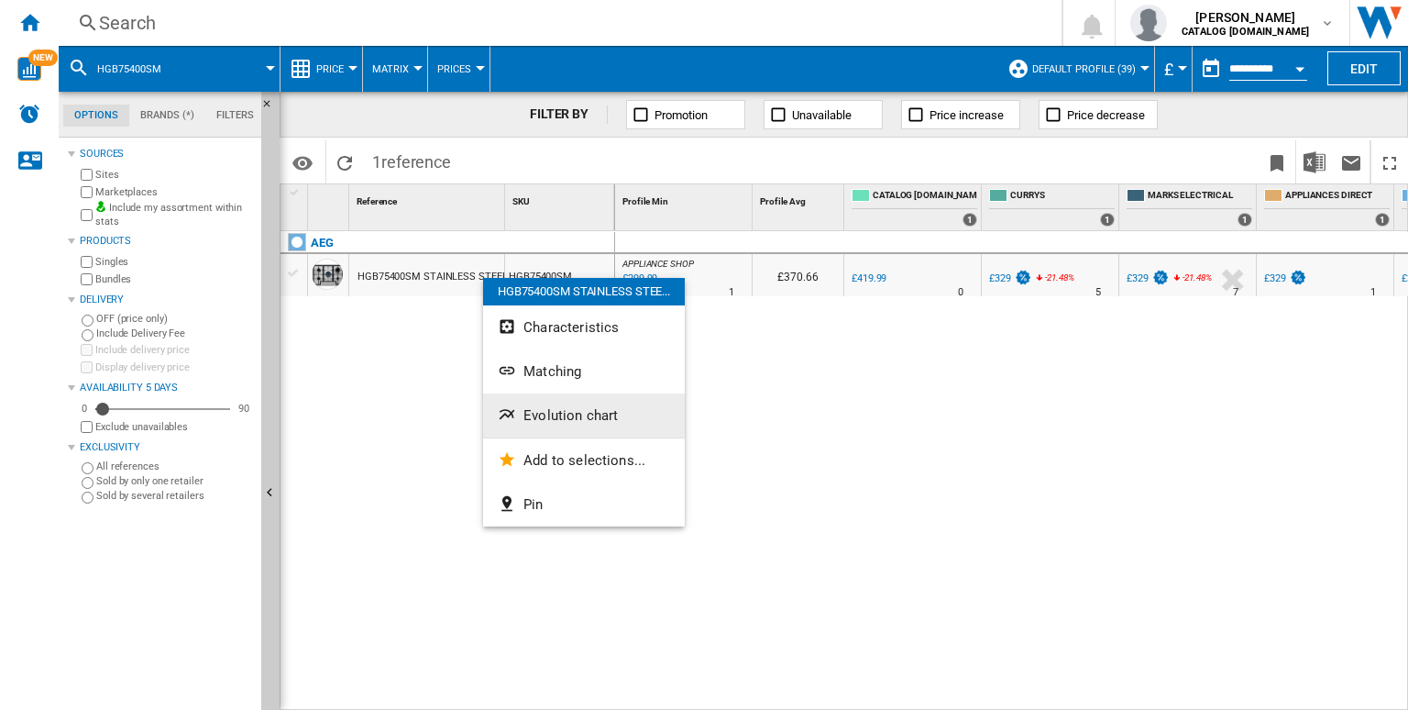
click at [552, 416] on span "Evolution chart" at bounding box center [571, 415] width 94 height 17
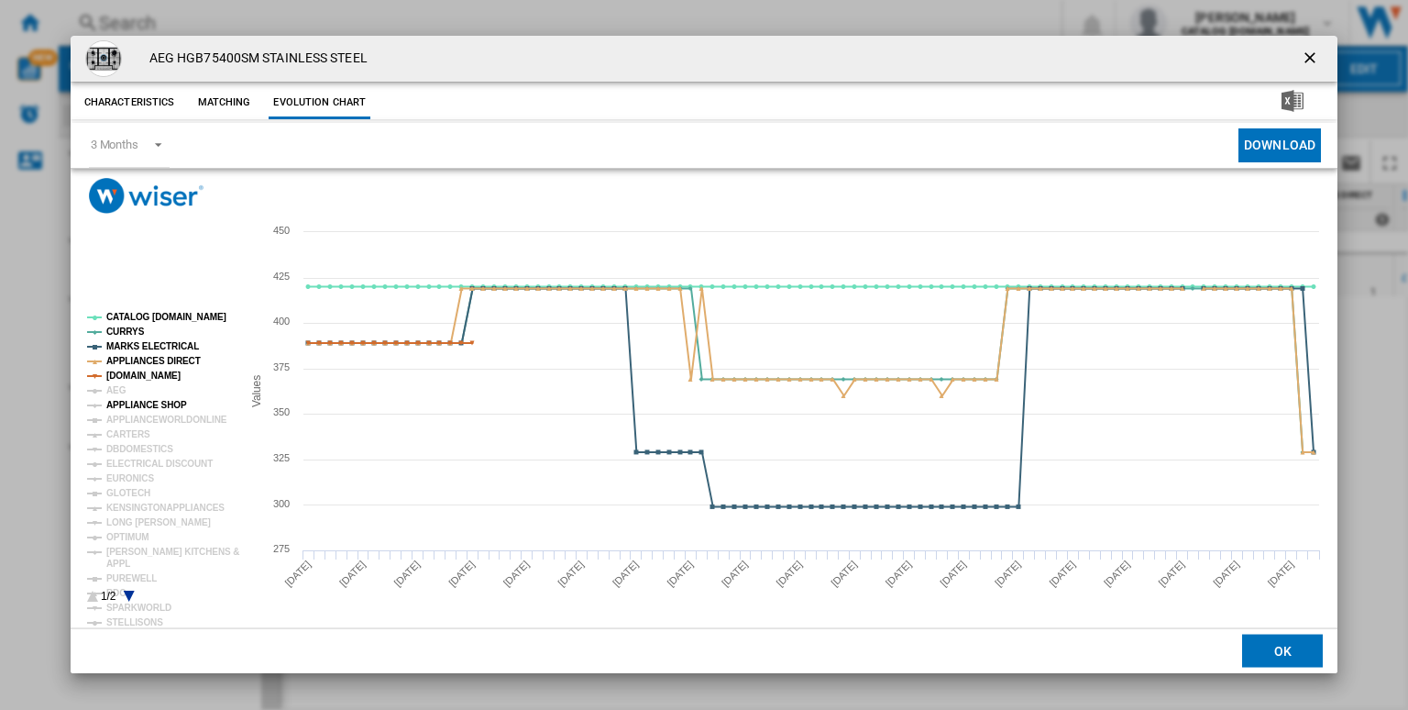
click at [126, 410] on tspan "APPLIANCE SHOP" at bounding box center [146, 405] width 81 height 10
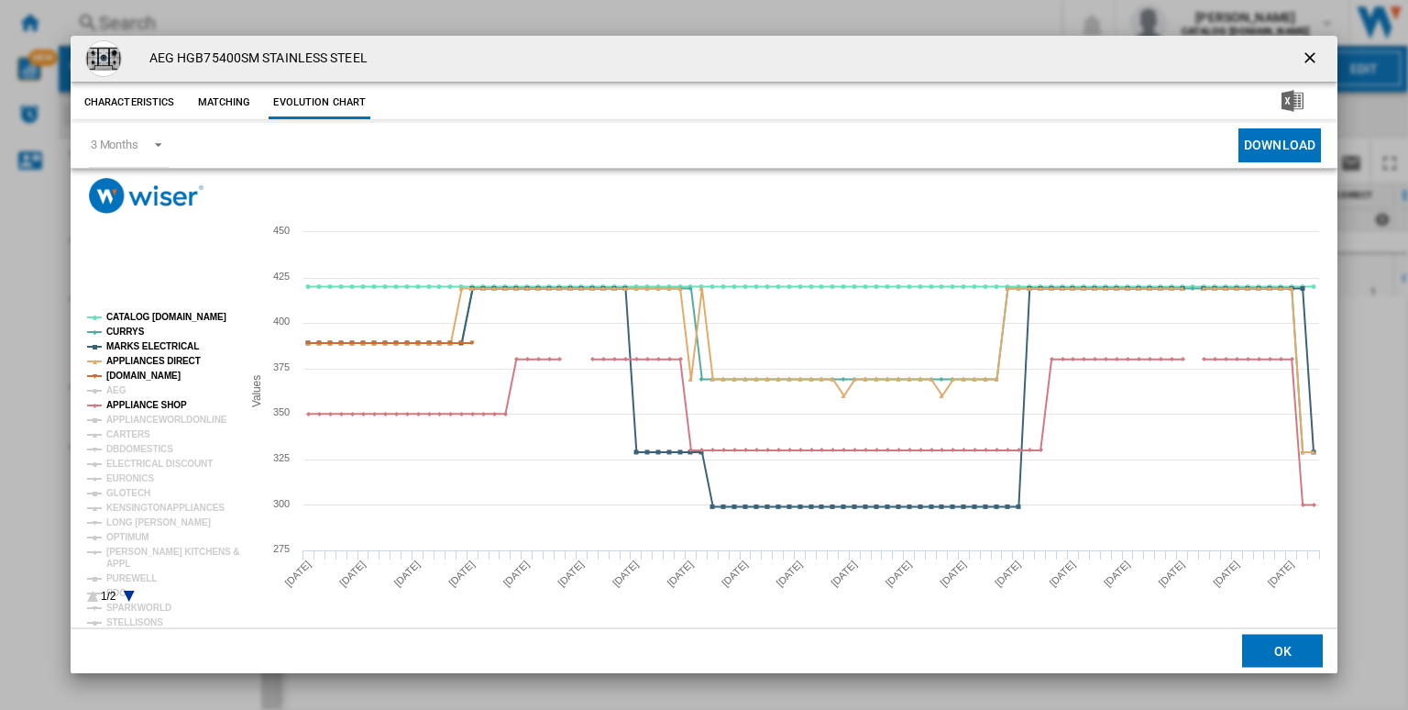
click at [126, 598] on rect "Product popup" at bounding box center [157, 457] width 154 height 304
click at [128, 596] on icon "Product popup" at bounding box center [128, 596] width 11 height 11
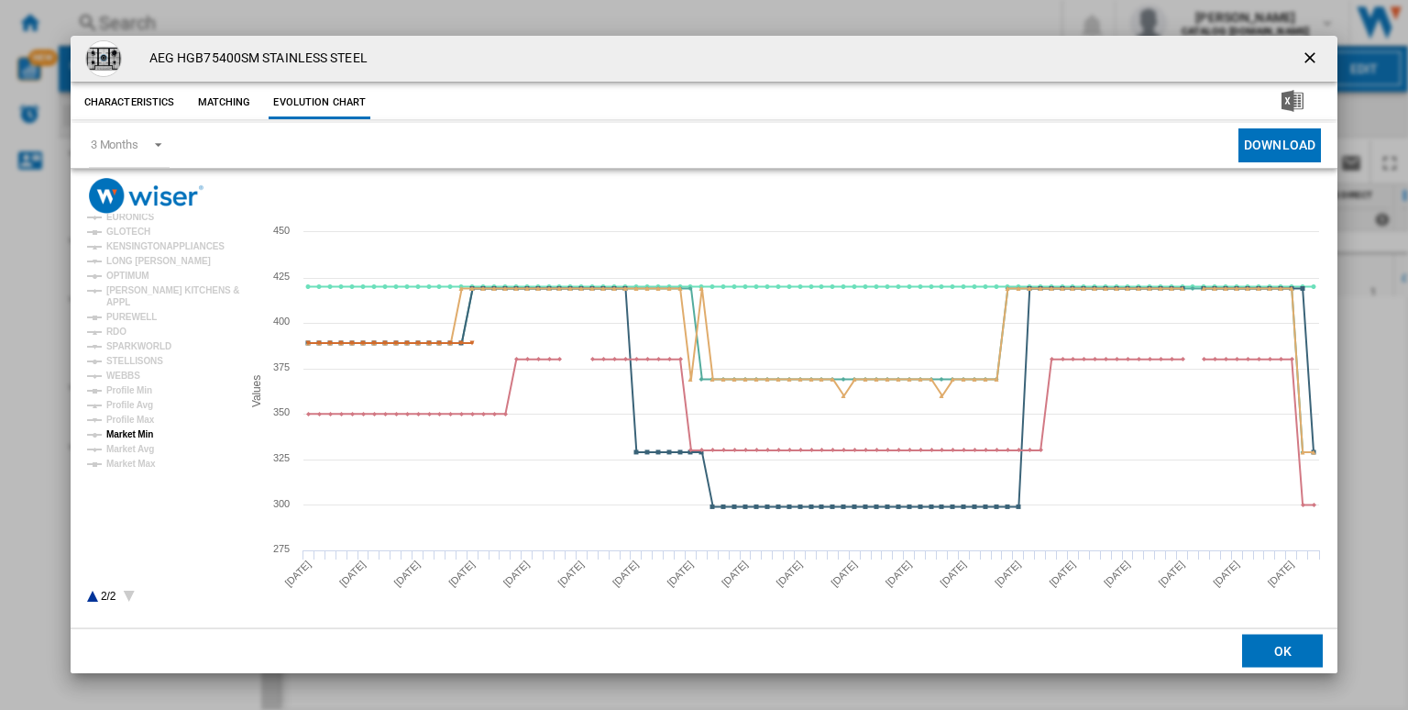
click at [132, 435] on tspan "Market Min" at bounding box center [129, 434] width 47 height 10
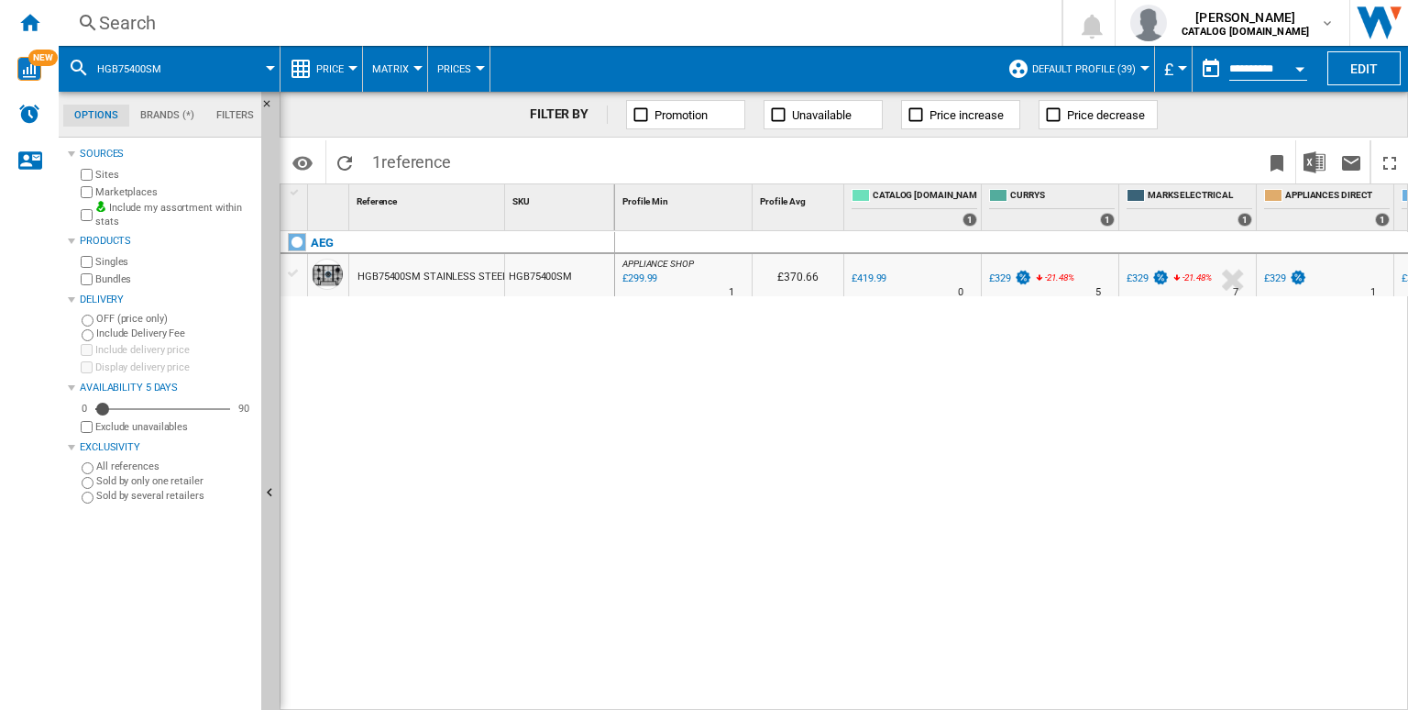
click at [431, 17] on div "Search" at bounding box center [556, 23] width 915 height 26
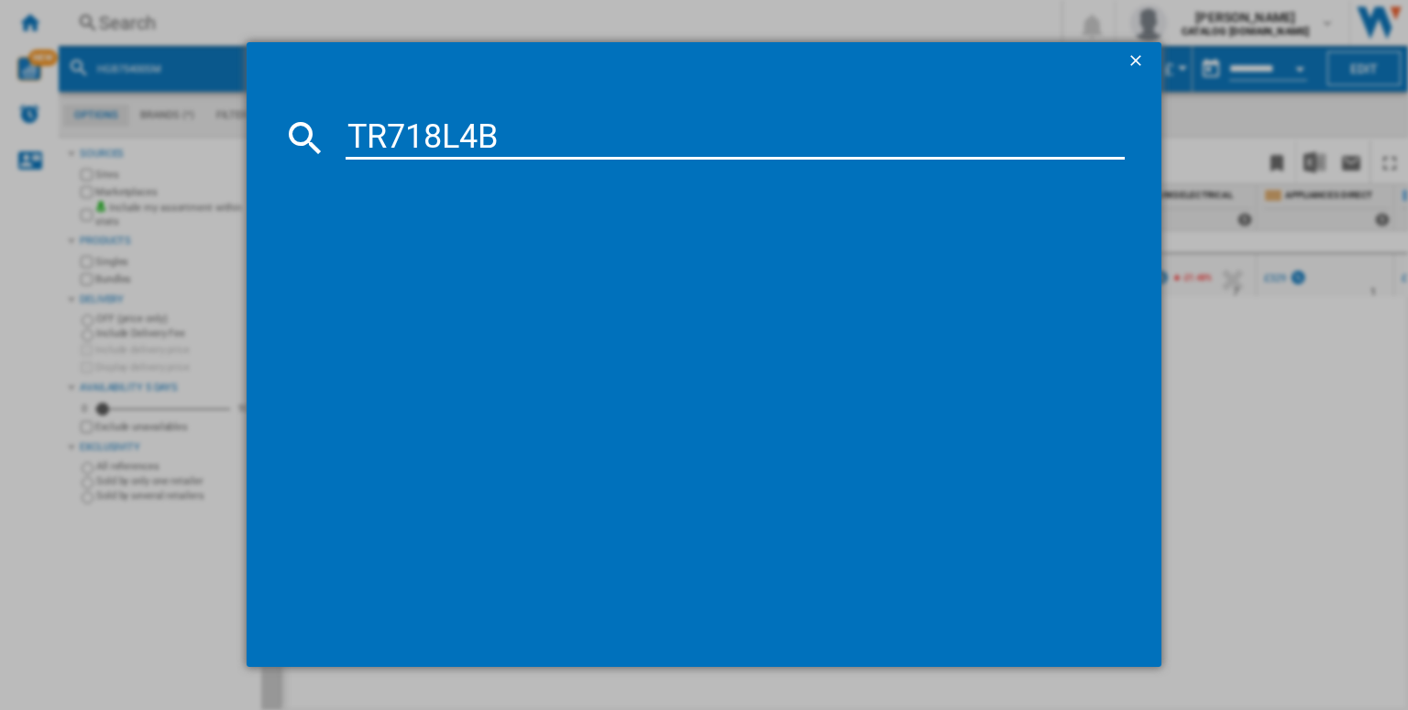
type input "TR718L4B"
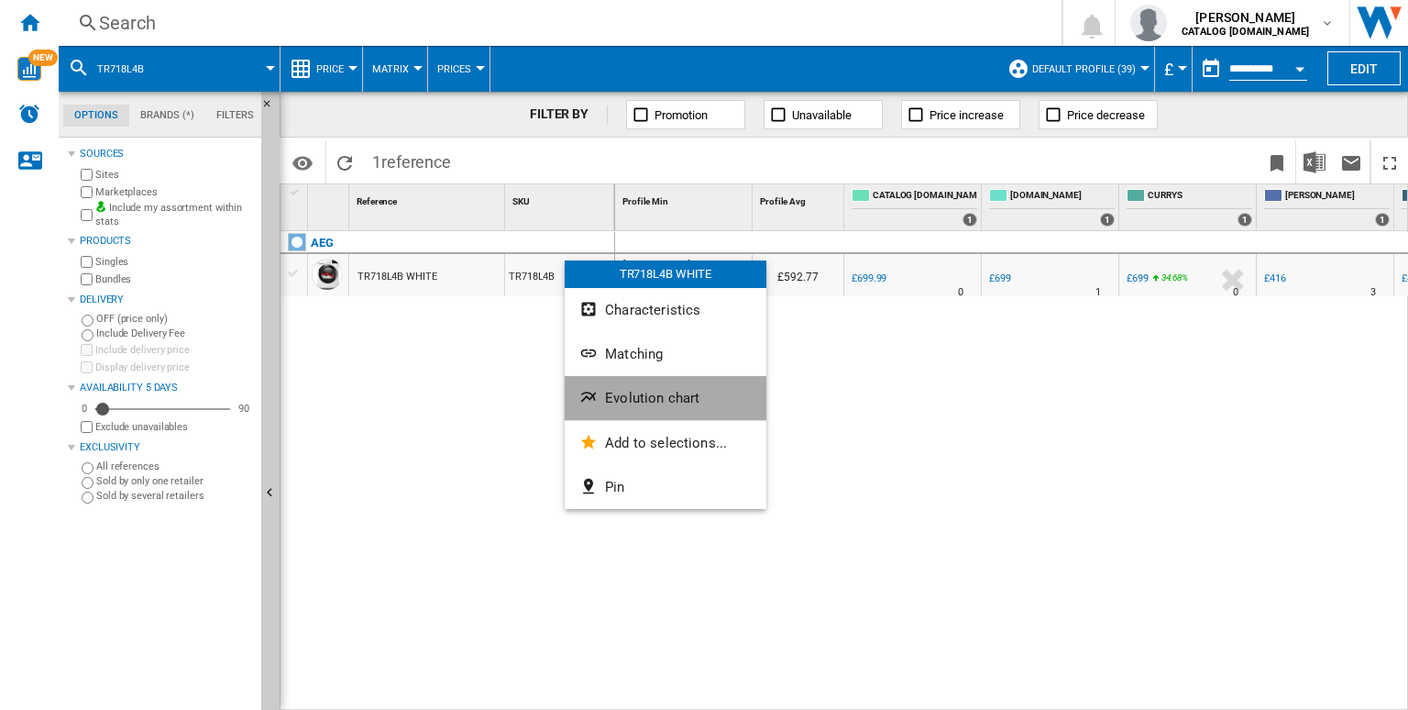
click at [646, 400] on span "Evolution chart" at bounding box center [652, 398] width 94 height 17
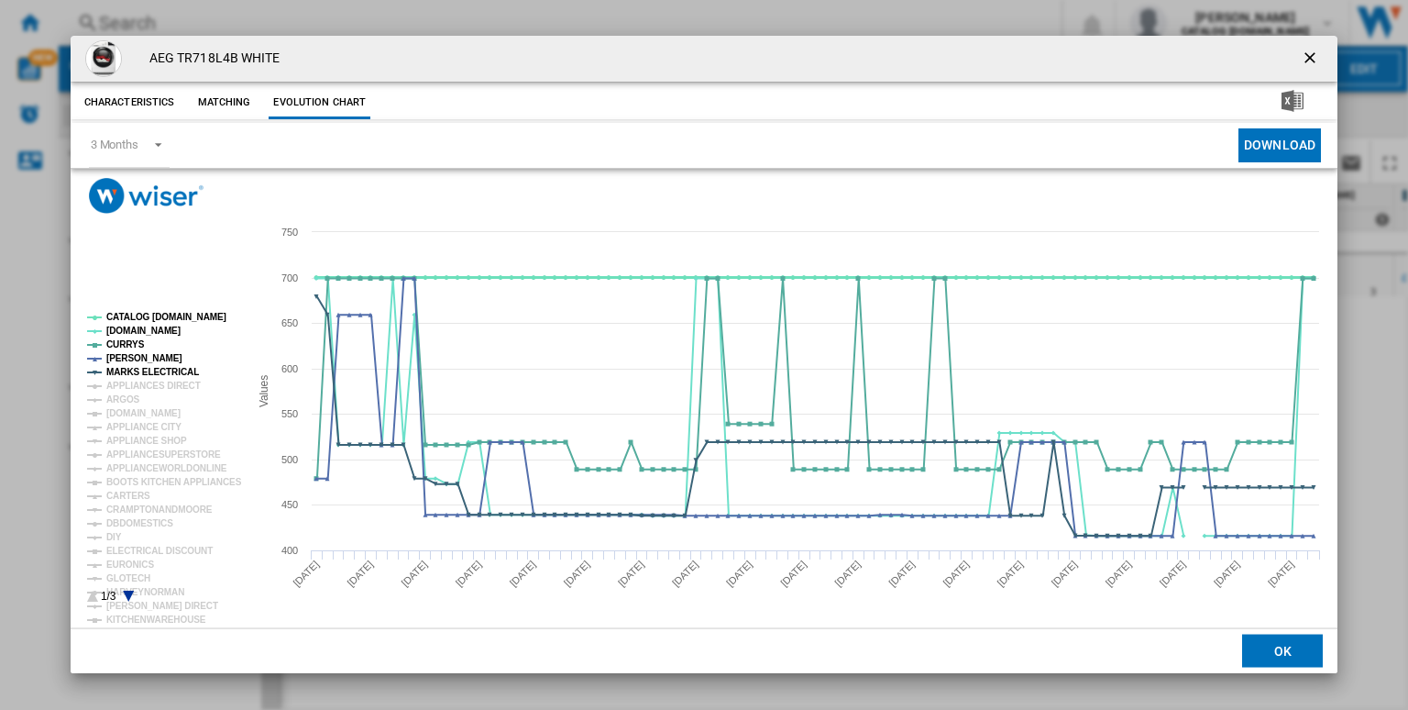
click at [177, 317] on tspan "CATALOG [DOMAIN_NAME]" at bounding box center [166, 317] width 120 height 10
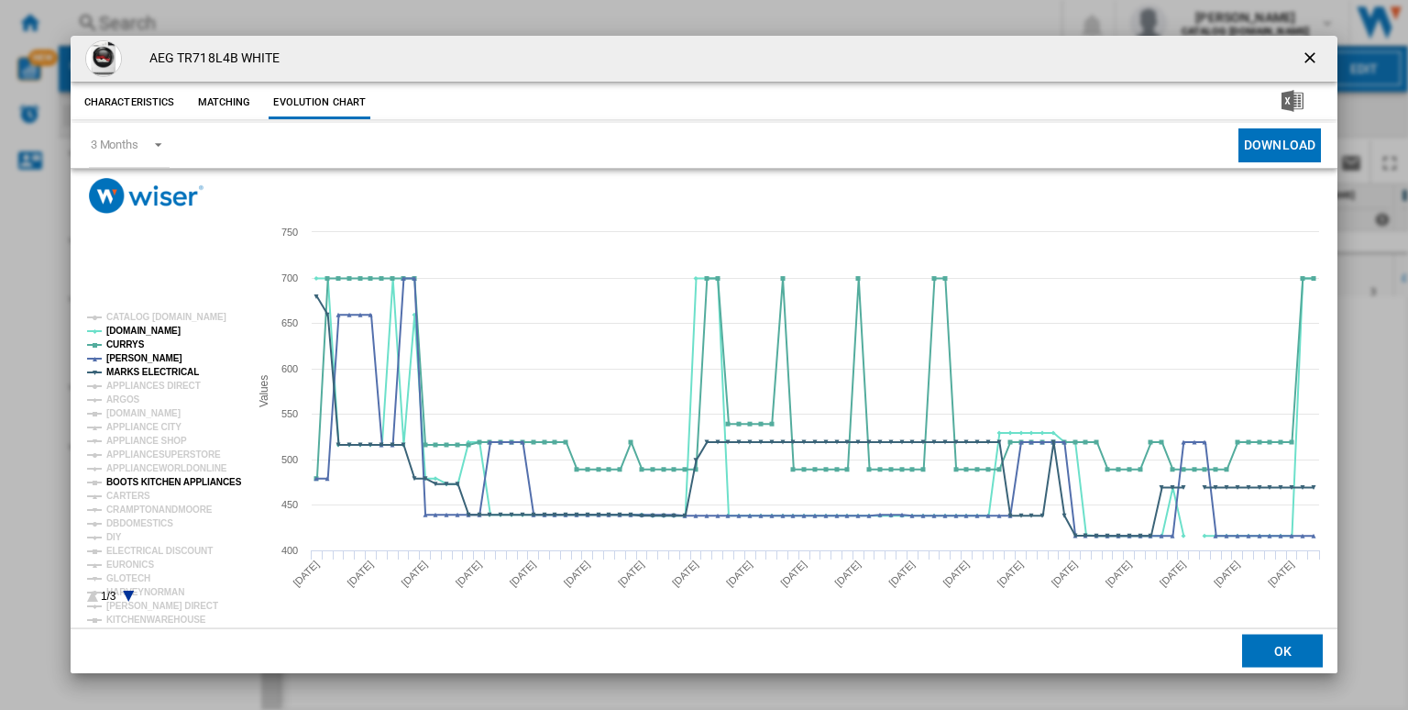
click at [156, 481] on tspan "BOOTS KITCHEN APPLIANCES" at bounding box center [174, 482] width 136 height 10
click at [1302, 55] on ng-md-icon "getI18NText('BUTTONS.CLOSE_DIALOG')" at bounding box center [1312, 60] width 22 height 22
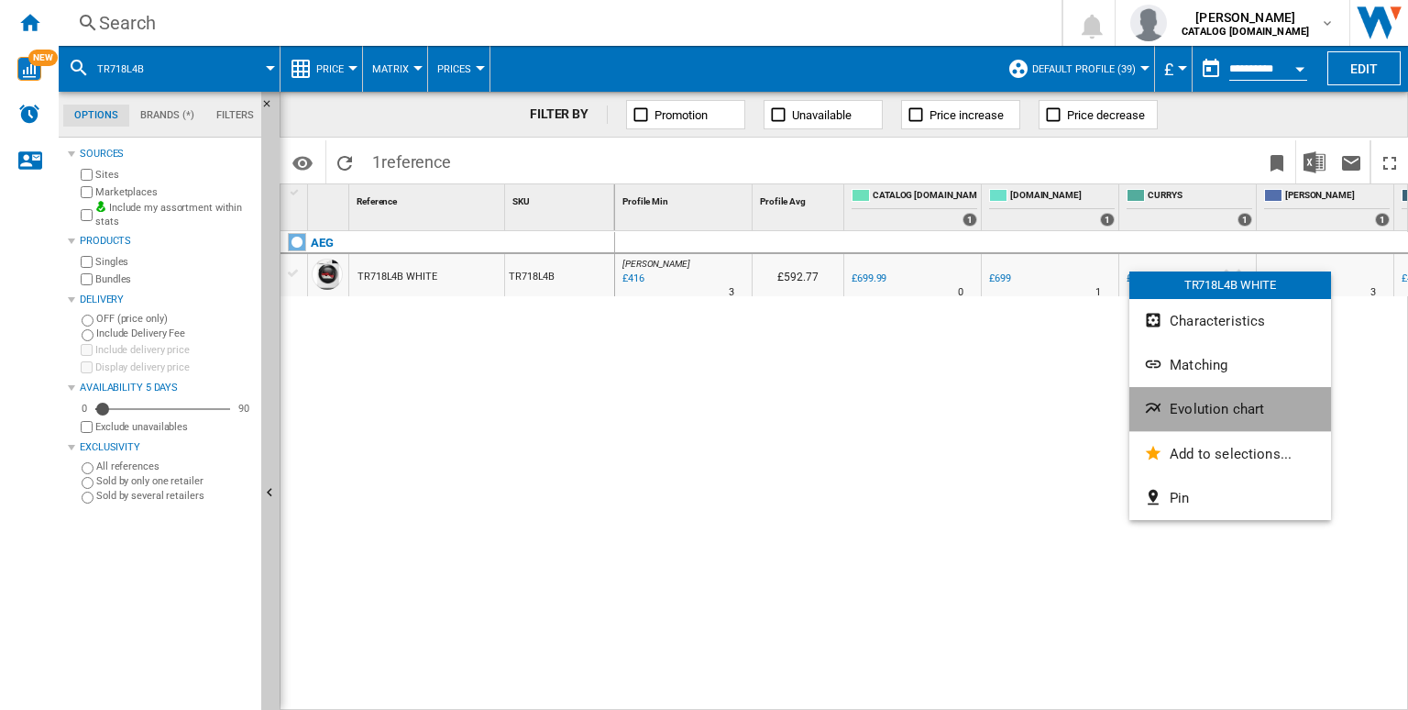
click at [1153, 390] on button "Evolution chart" at bounding box center [1231, 409] width 202 height 44
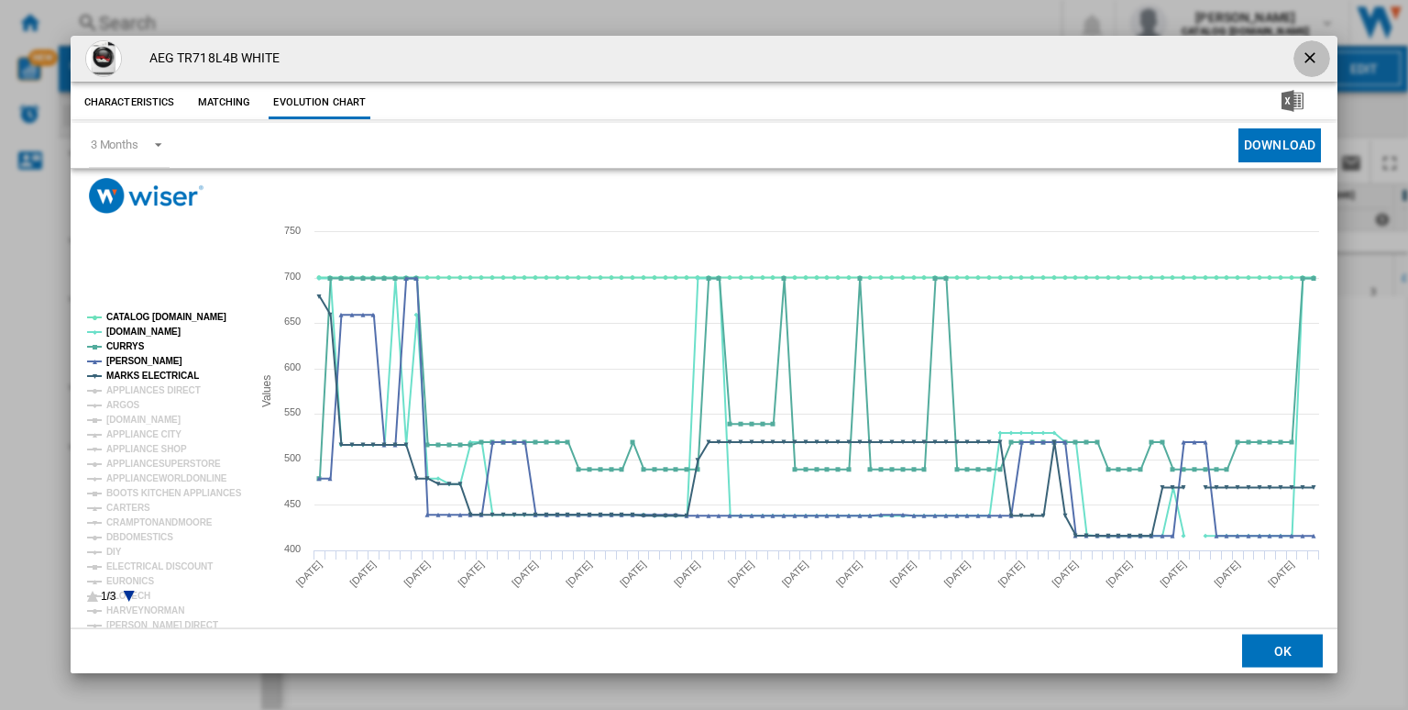
click at [1313, 56] on ng-md-icon "getI18NText('BUTTONS.CLOSE_DIALOG')" at bounding box center [1312, 60] width 22 height 22
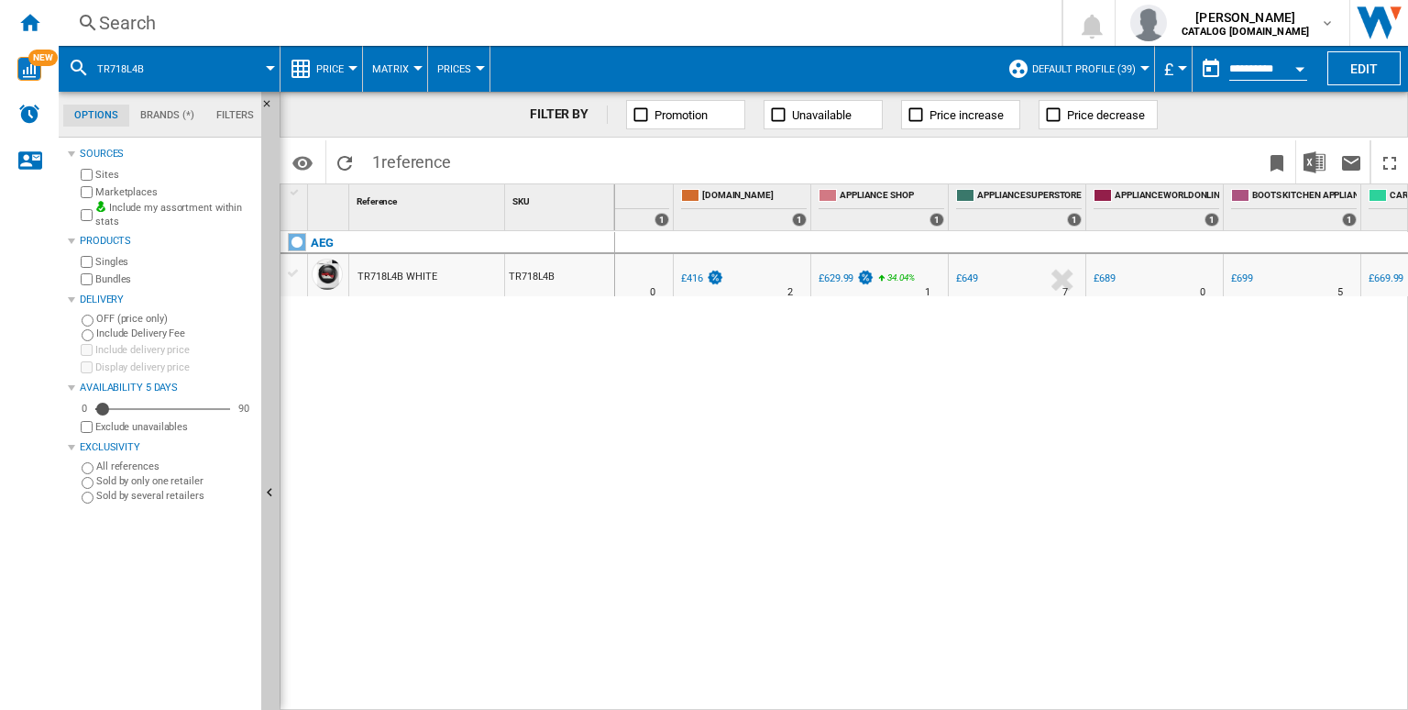
scroll to position [0, 1642]
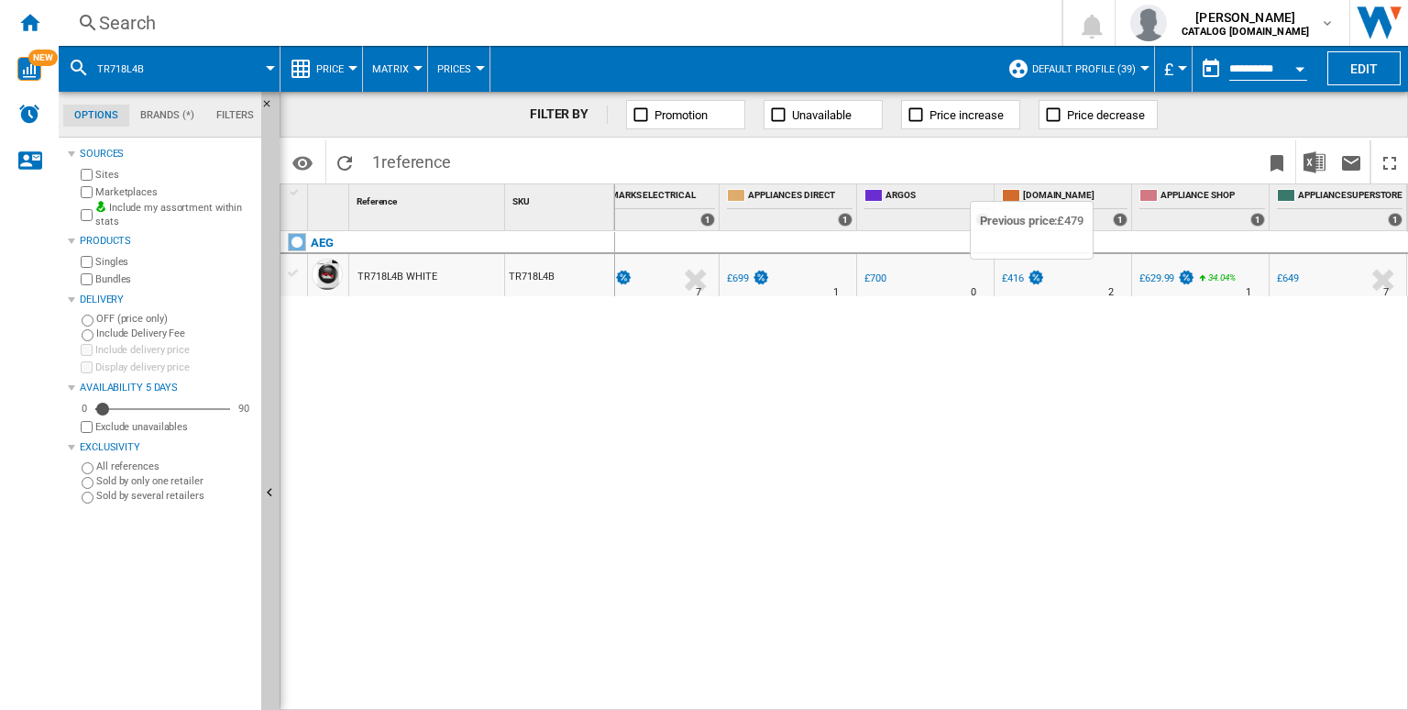
click at [1036, 280] on img at bounding box center [1036, 278] width 18 height 16
click at [410, 278] on div "TR718L4B WHITE" at bounding box center [398, 277] width 80 height 42
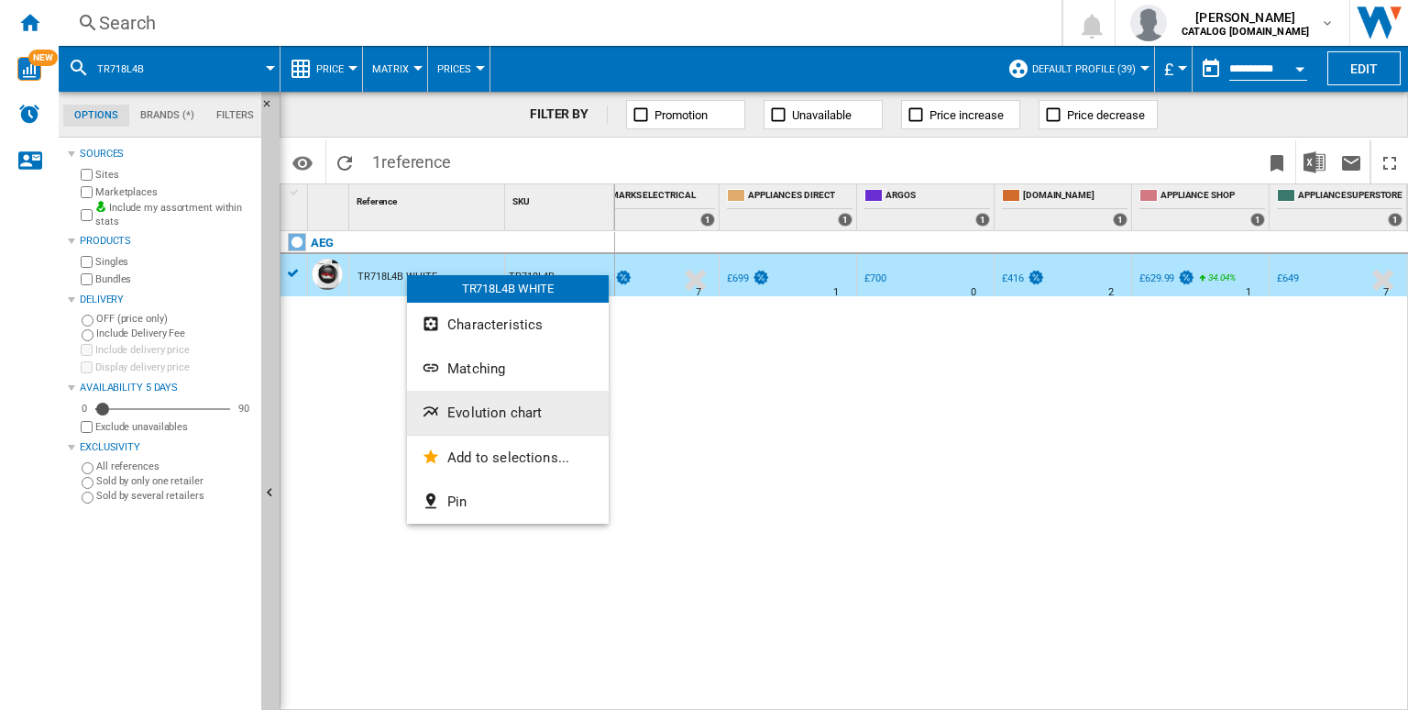
click at [456, 423] on button "Evolution chart" at bounding box center [508, 413] width 202 height 44
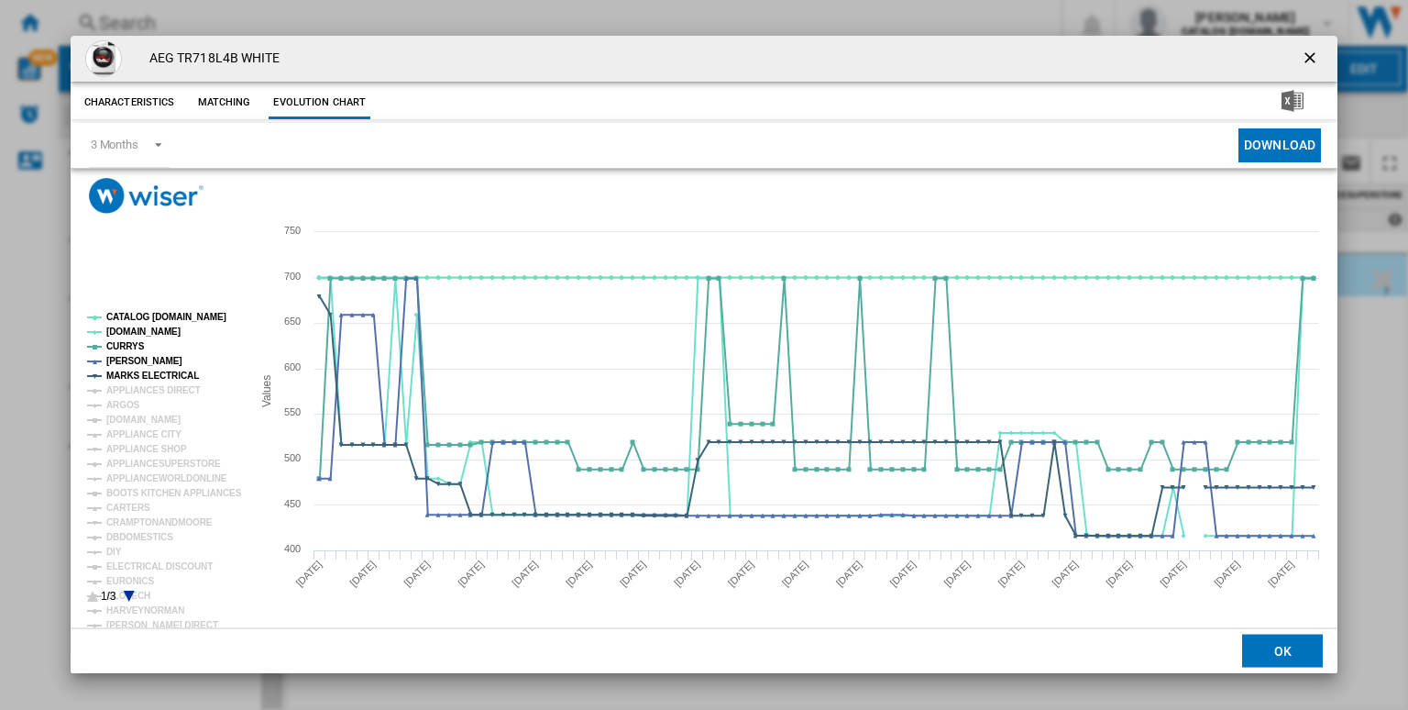
click at [215, 50] on h4 "AEG TR718L4B WHITE" at bounding box center [210, 59] width 140 height 18
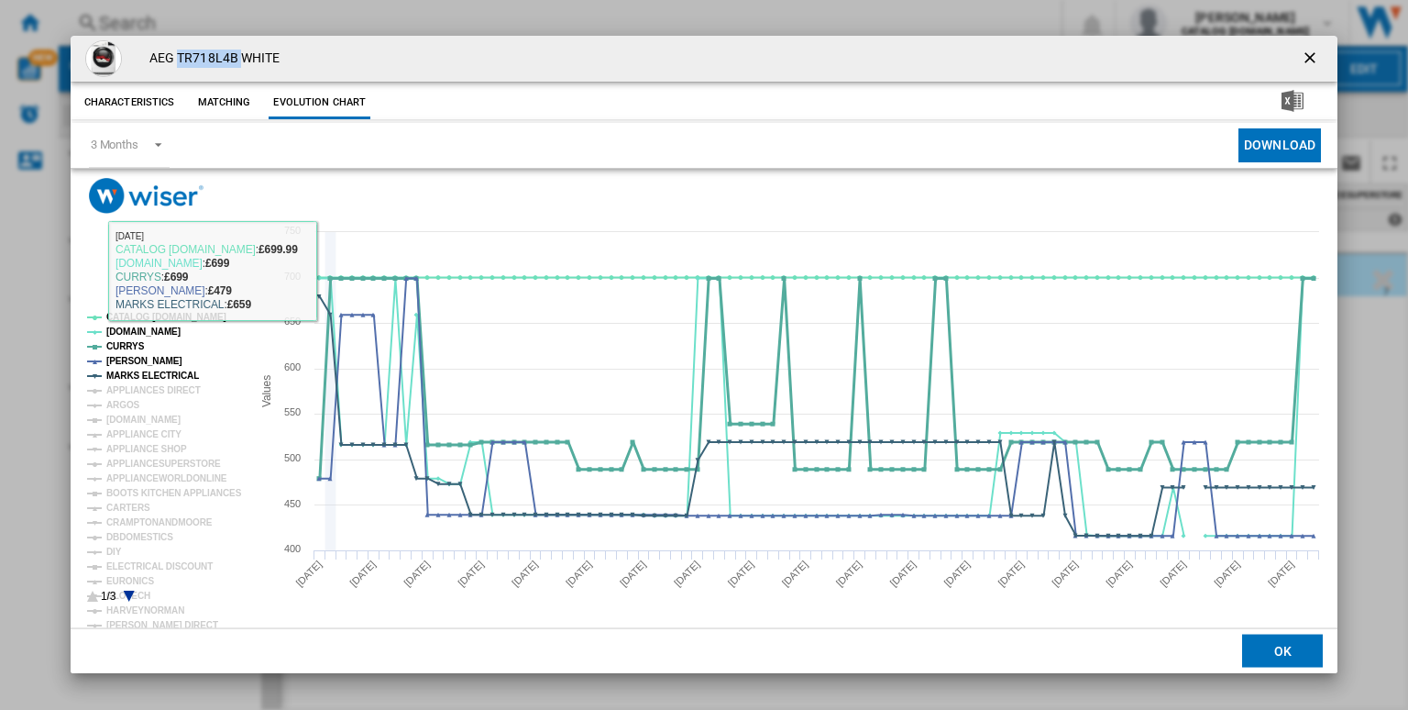
copy h4 "TR718L4B"
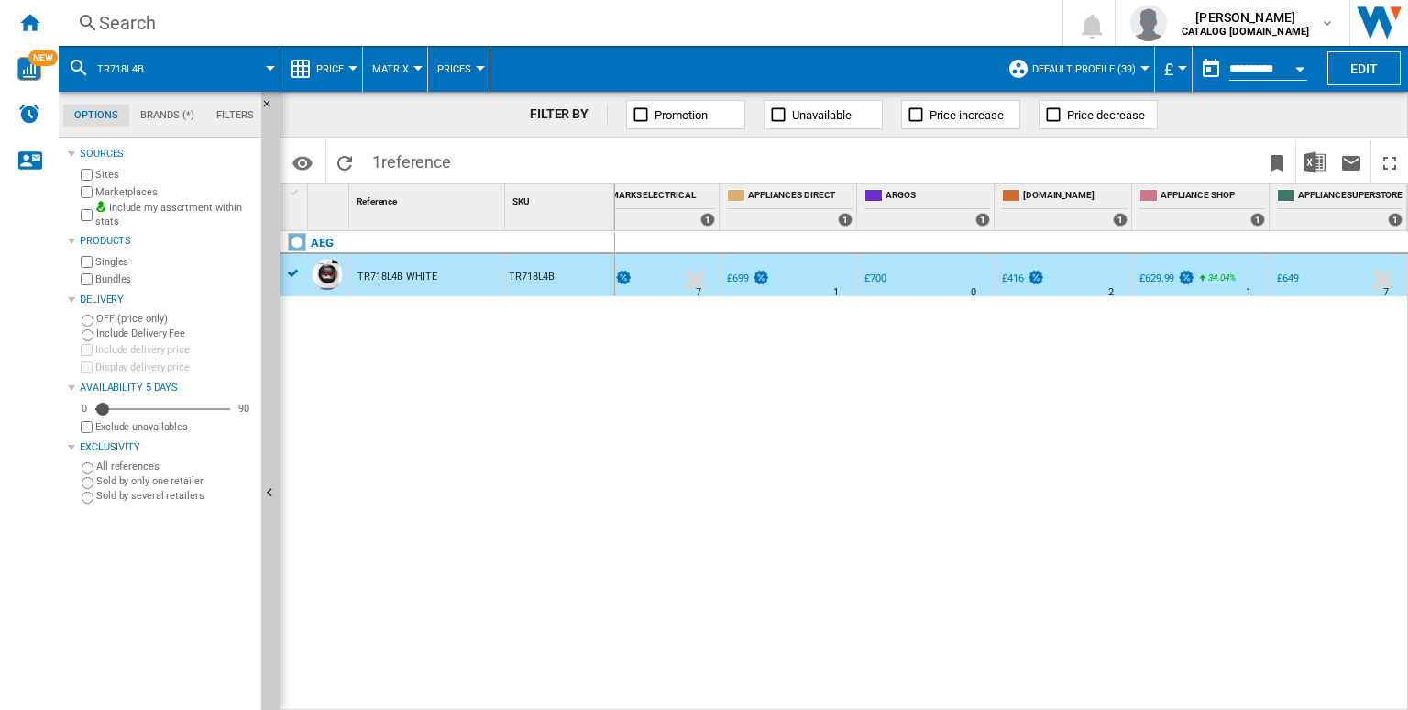
drag, startPoint x: 789, startPoint y: 701, endPoint x: 617, endPoint y: 703, distance: 172.4
click at [617, 703] on div "0.0 % £699.99 % N/A 0 AO -0.1 % £699 AO" at bounding box center [1012, 471] width 794 height 480
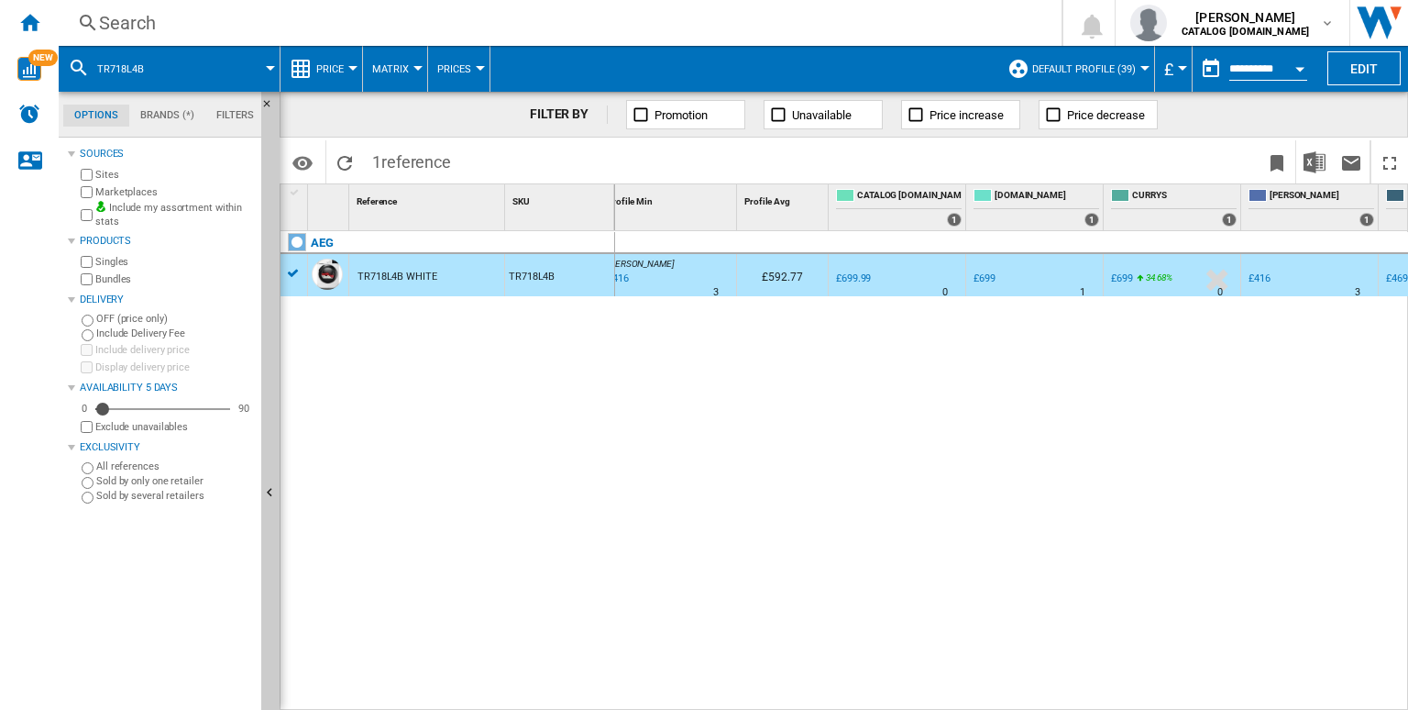
scroll to position [0, 0]
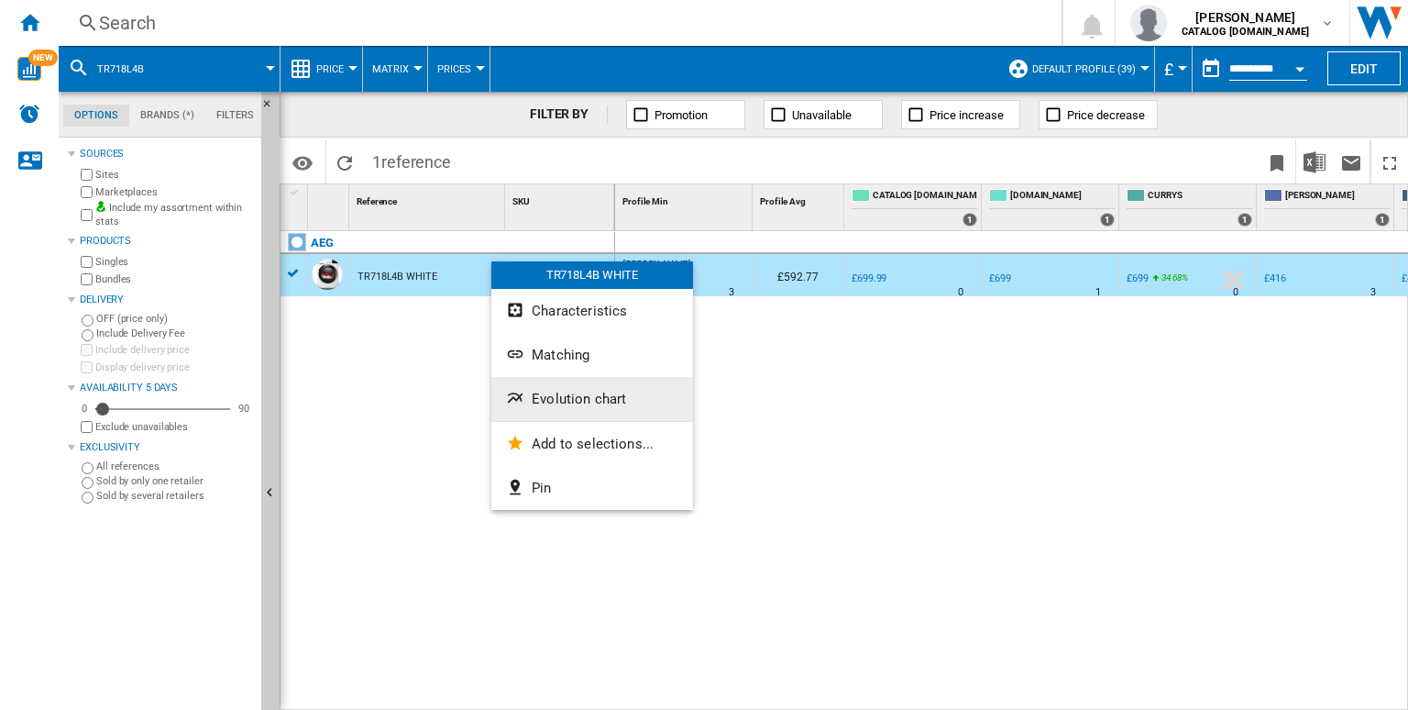
click at [564, 389] on button "Evolution chart" at bounding box center [592, 399] width 202 height 44
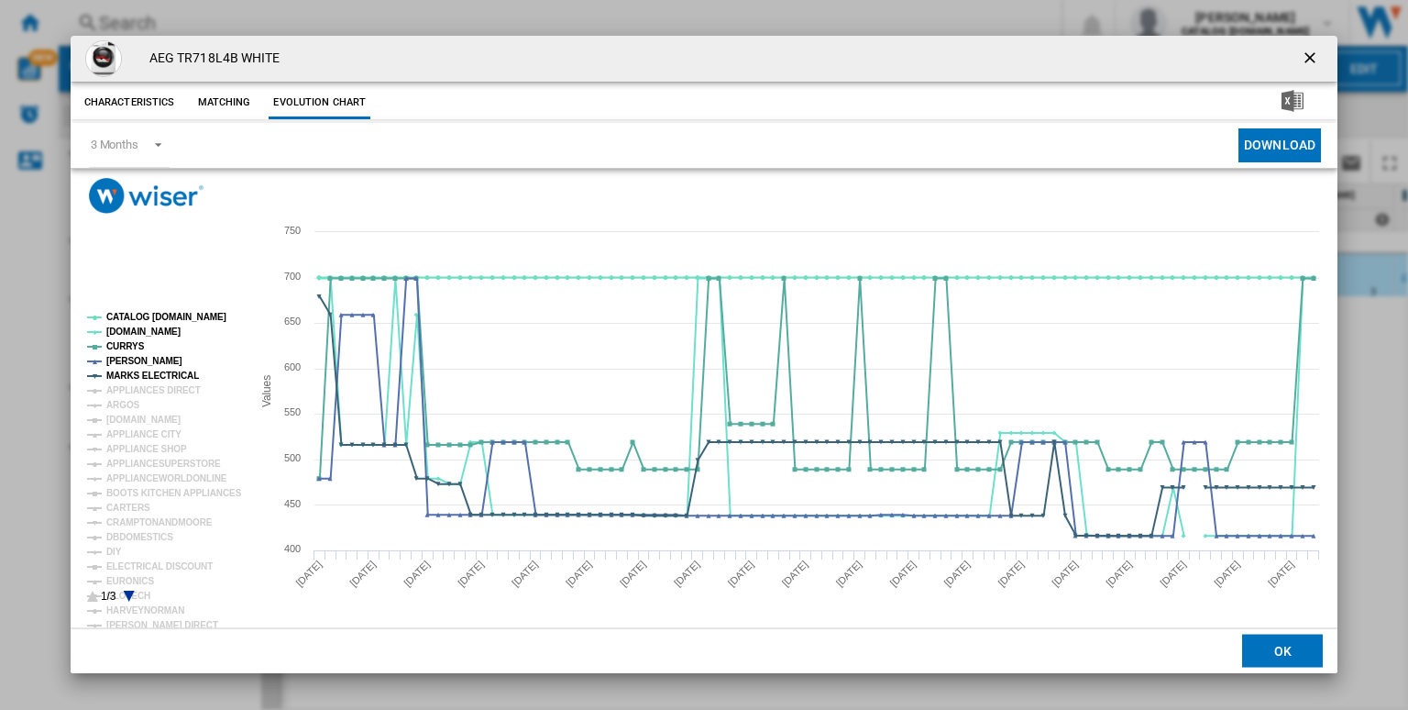
click at [209, 93] on button "Matching" at bounding box center [223, 102] width 81 height 33
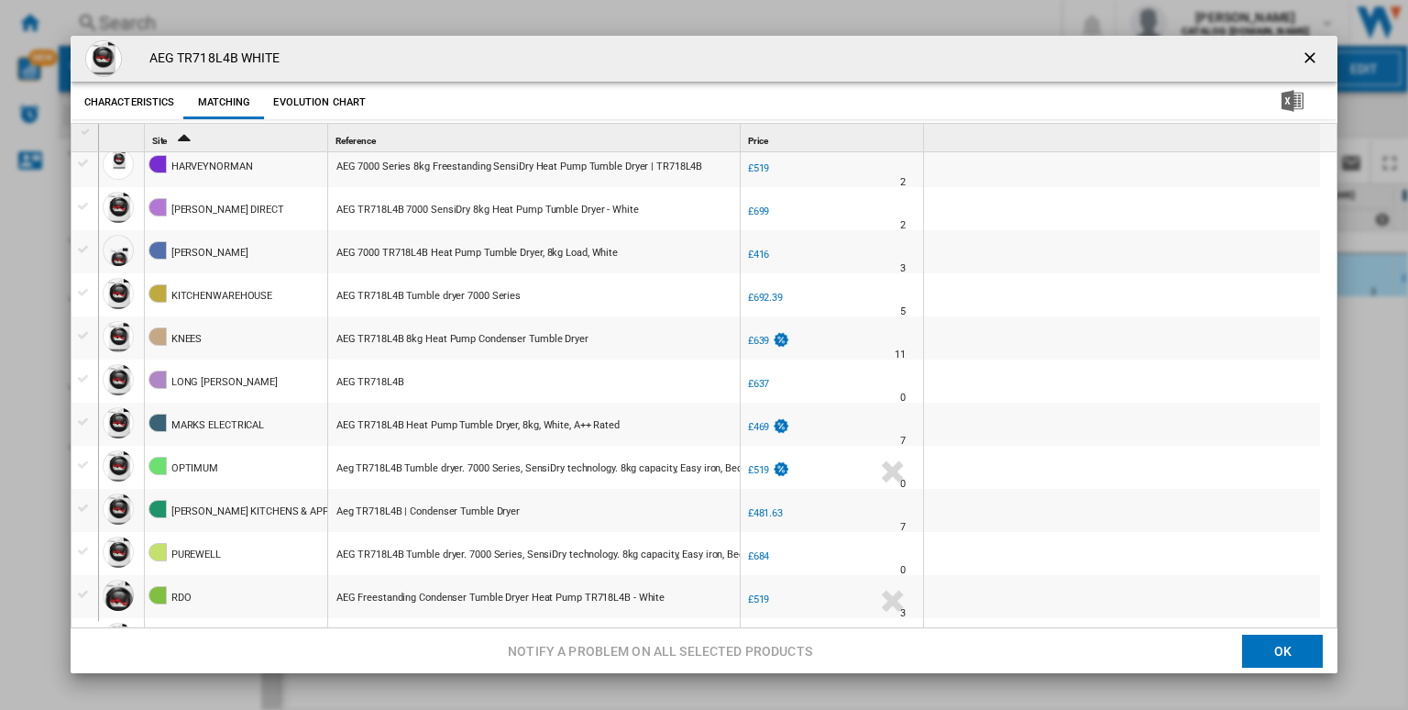
scroll to position [866, 0]
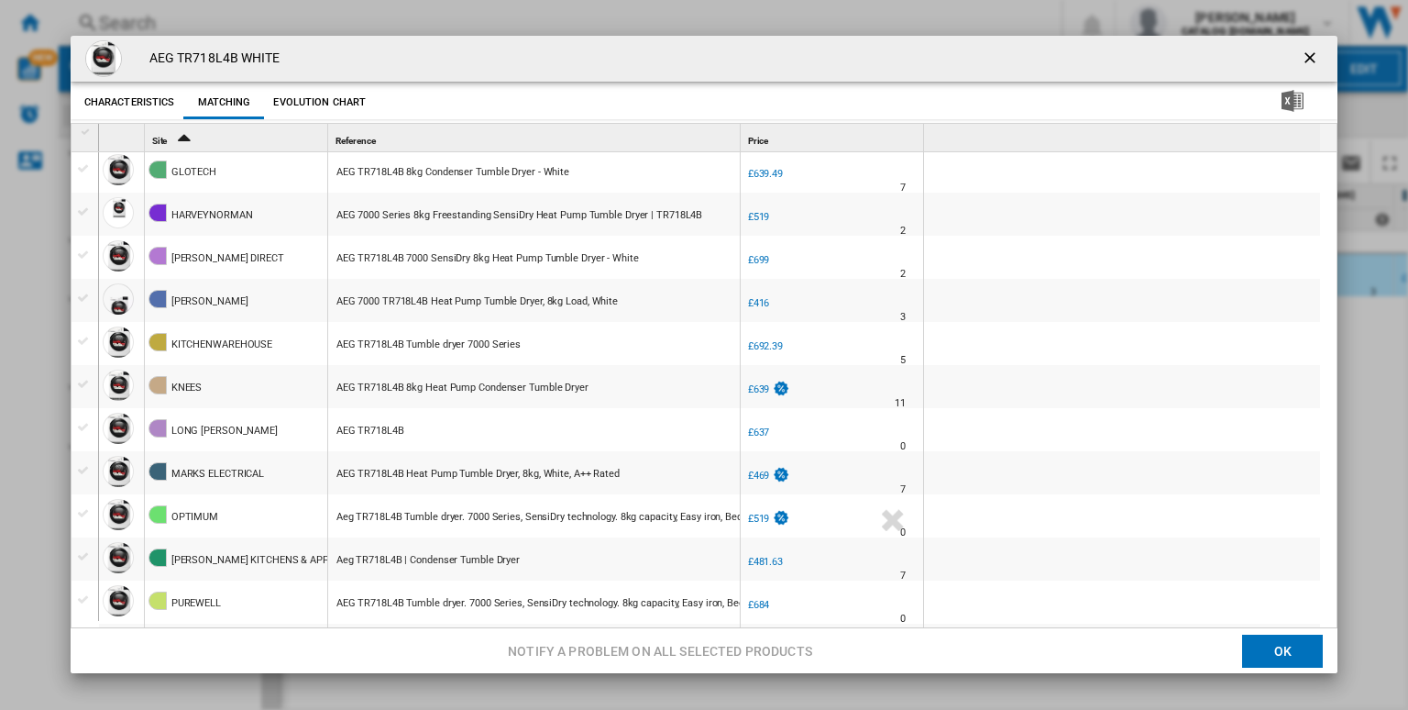
click at [1302, 64] on ng-md-icon "getI18NText('BUTTONS.CLOSE_DIALOG')" at bounding box center [1312, 60] width 22 height 22
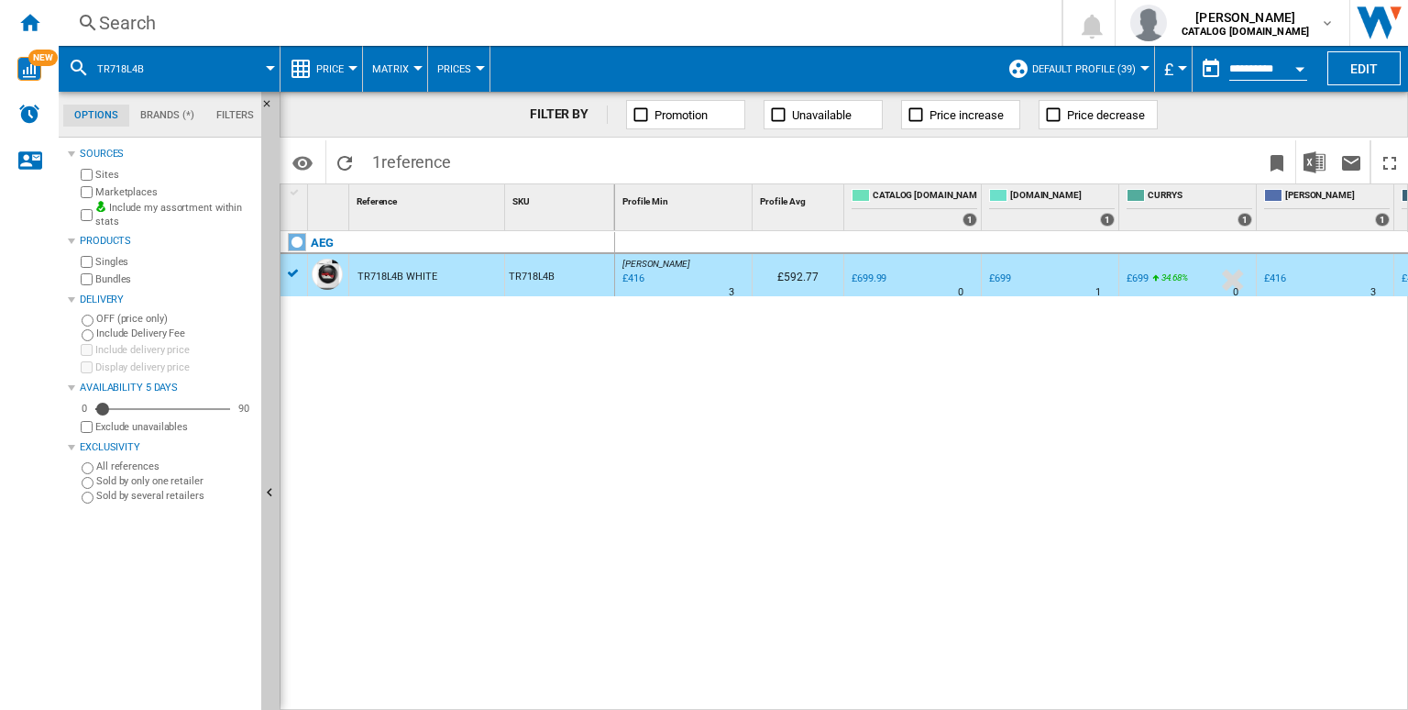
click at [121, 192] on label "Marketplaces" at bounding box center [174, 192] width 159 height 14
click at [454, 359] on div "AEG TR718L4B WHITE TR718L4B" at bounding box center [448, 466] width 335 height 471
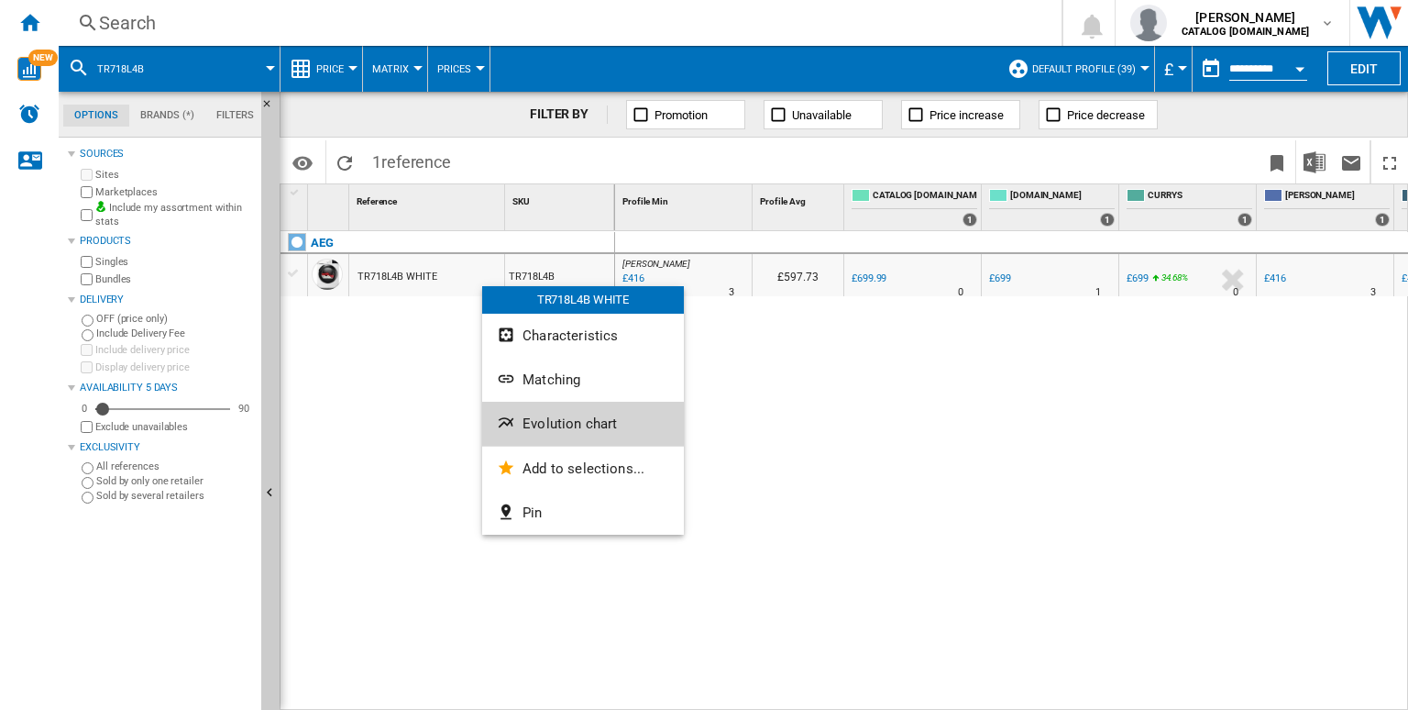
click at [535, 415] on span "Evolution chart" at bounding box center [570, 423] width 94 height 17
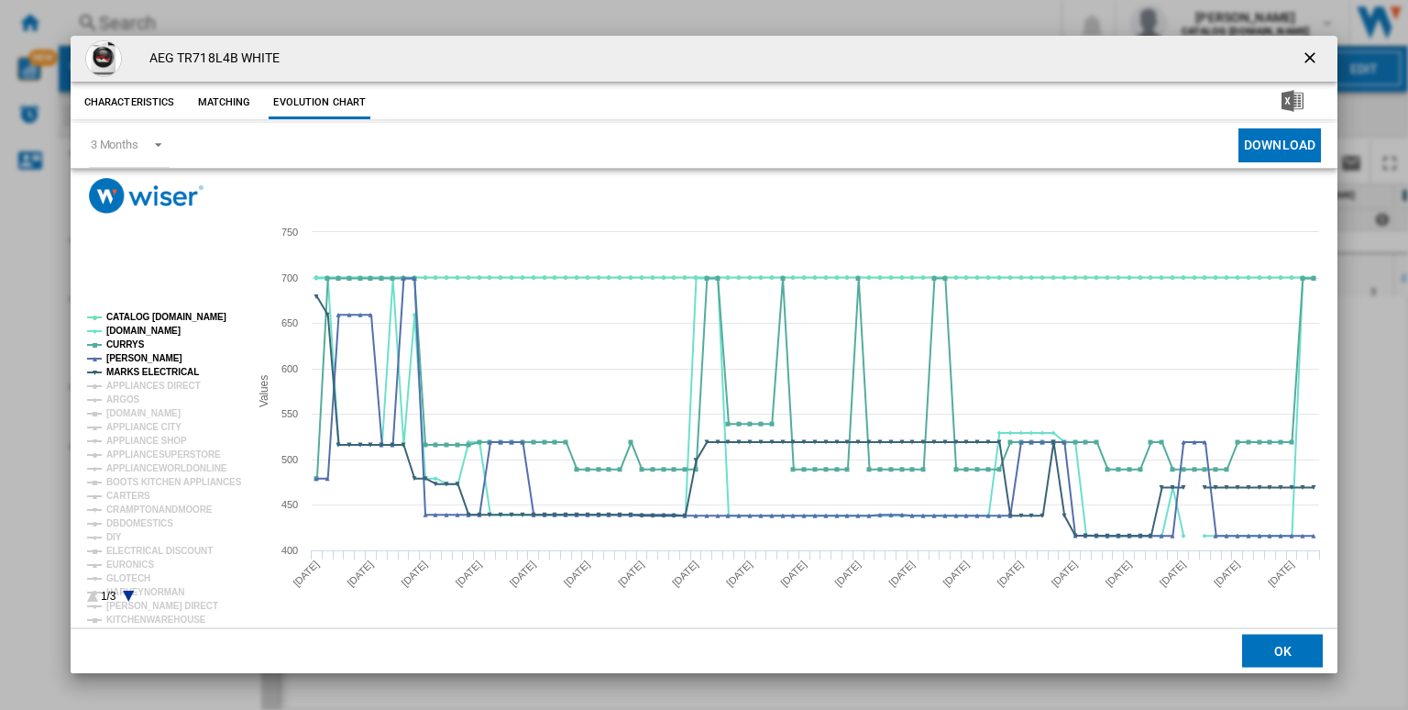
click at [133, 591] on rect "Product popup" at bounding box center [160, 457] width 161 height 304
click at [124, 594] on rect "Product popup" at bounding box center [160, 457] width 161 height 304
click at [130, 594] on icon "Product popup" at bounding box center [128, 596] width 11 height 11
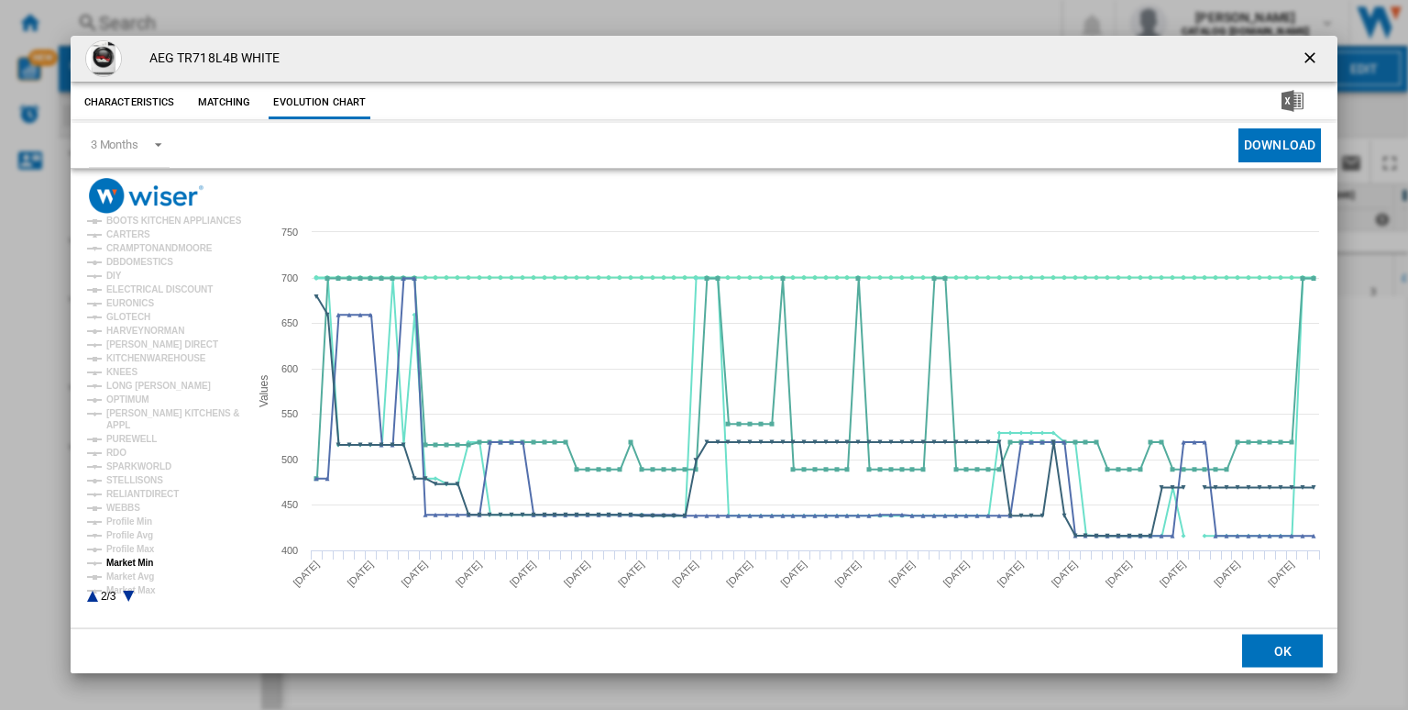
click at [134, 560] on tspan "Market Min" at bounding box center [129, 562] width 47 height 10
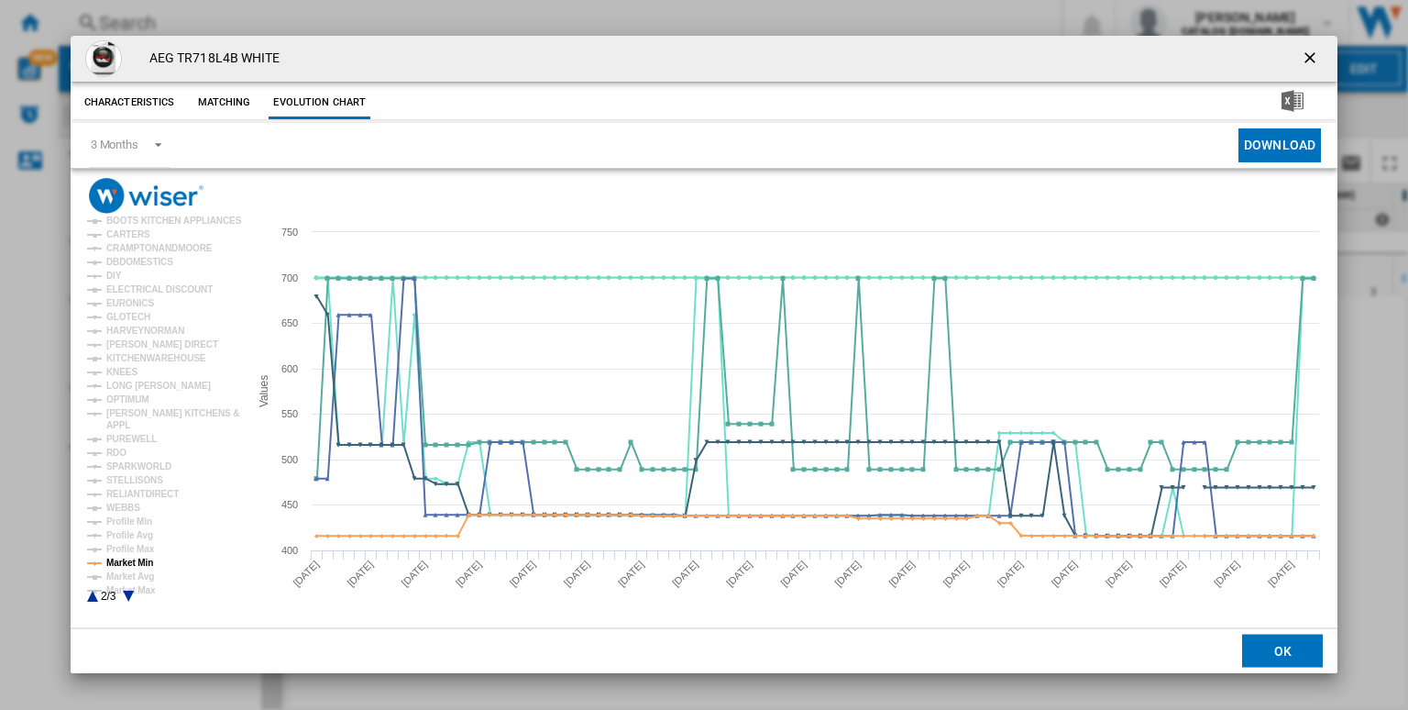
click at [95, 600] on icon "Product popup" at bounding box center [92, 596] width 11 height 11
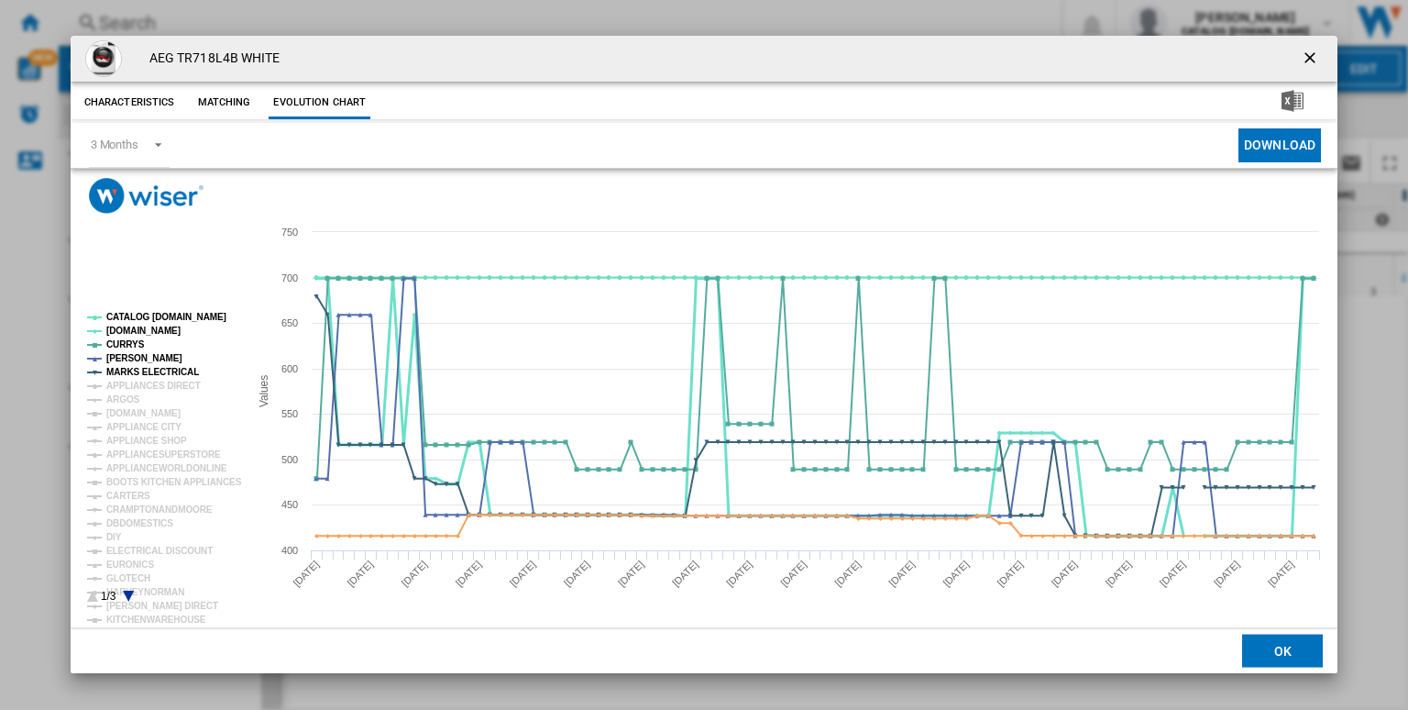
click at [119, 329] on tspan "[DOMAIN_NAME]" at bounding box center [143, 331] width 74 height 10
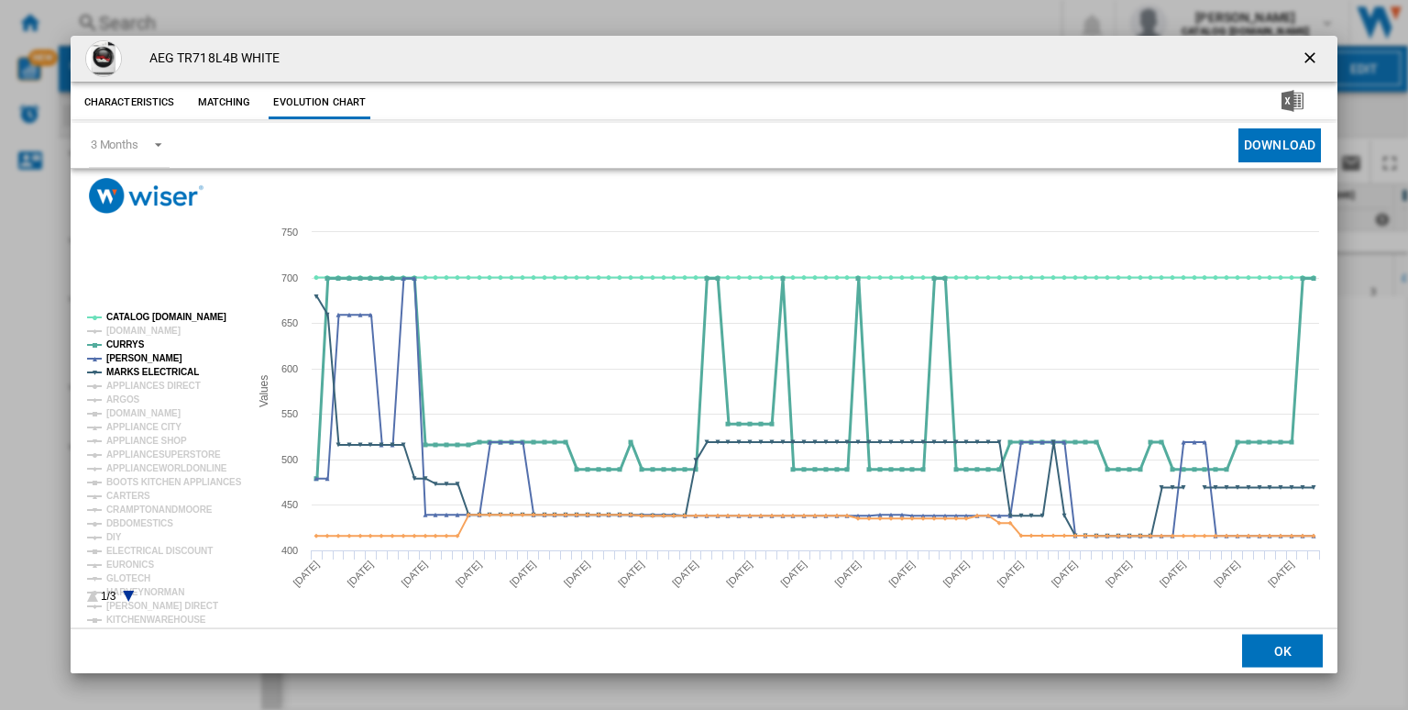
click at [126, 342] on tspan "CURRYS" at bounding box center [125, 344] width 39 height 10
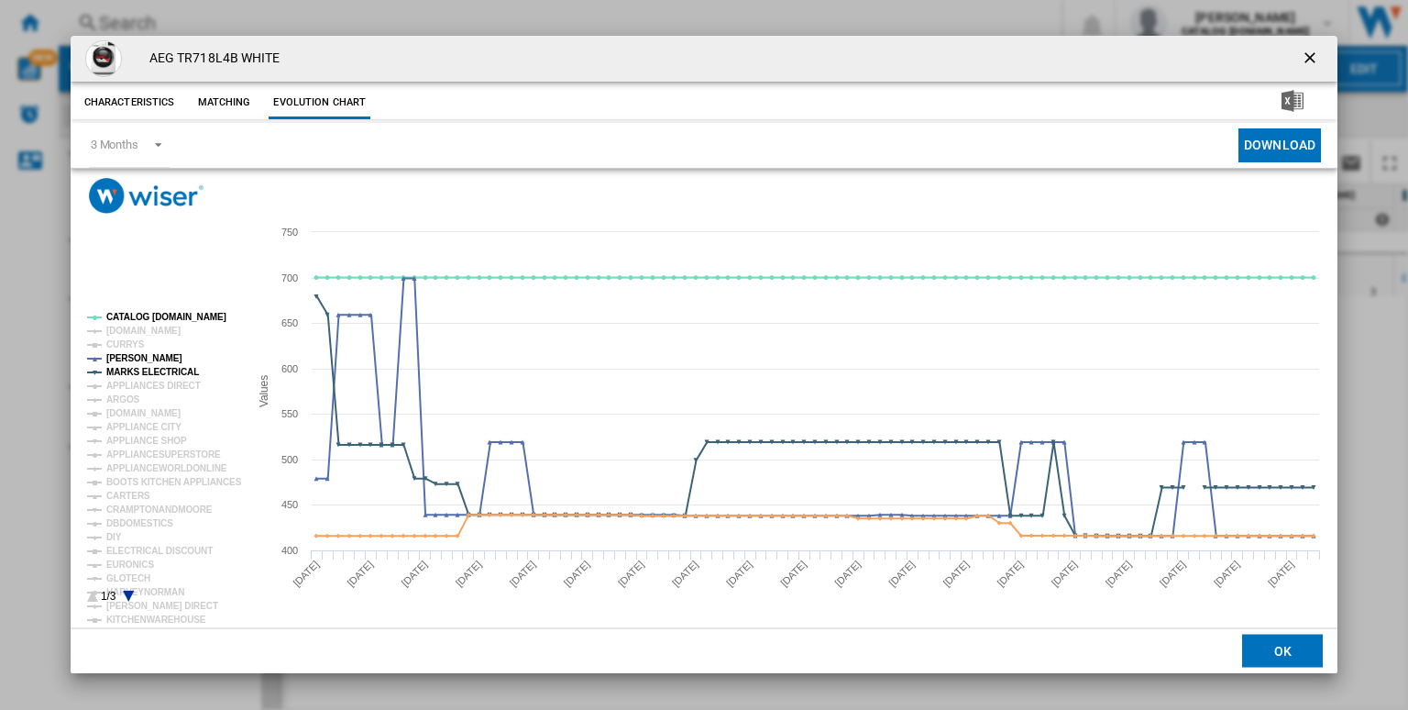
click at [132, 592] on rect "Product popup" at bounding box center [160, 457] width 161 height 304
click at [129, 592] on icon "Product popup" at bounding box center [128, 596] width 11 height 11
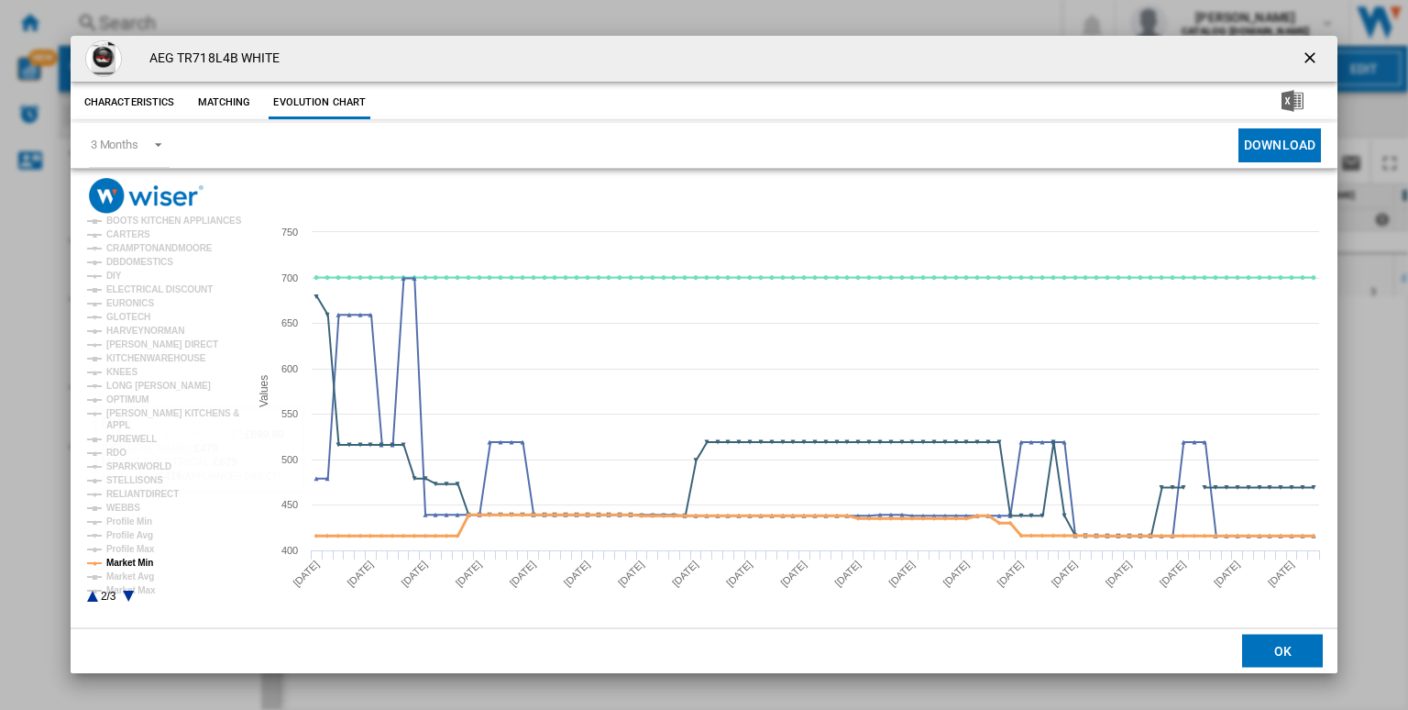
click at [117, 565] on tspan "Market Min" at bounding box center [129, 562] width 47 height 10
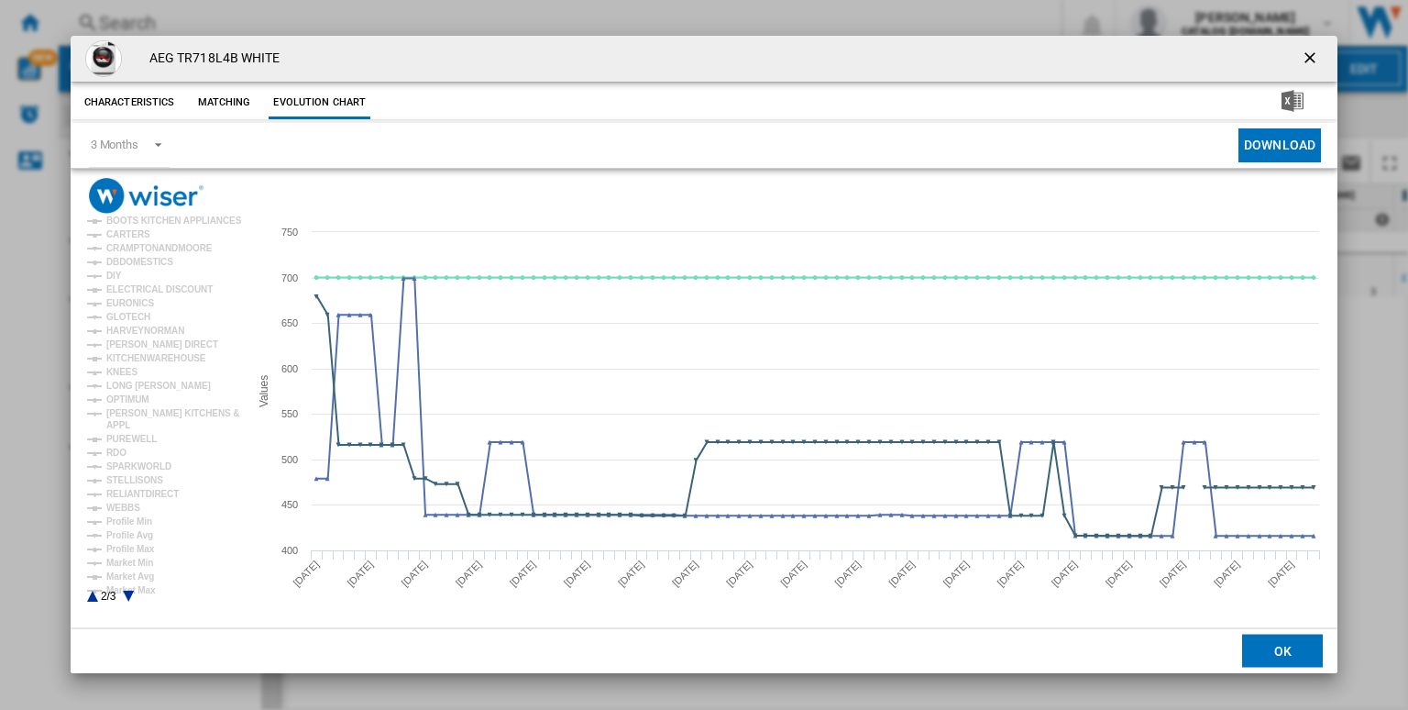
click at [1319, 60] on ng-md-icon "getI18NText('BUTTONS.CLOSE_DIALOG')" at bounding box center [1312, 60] width 22 height 22
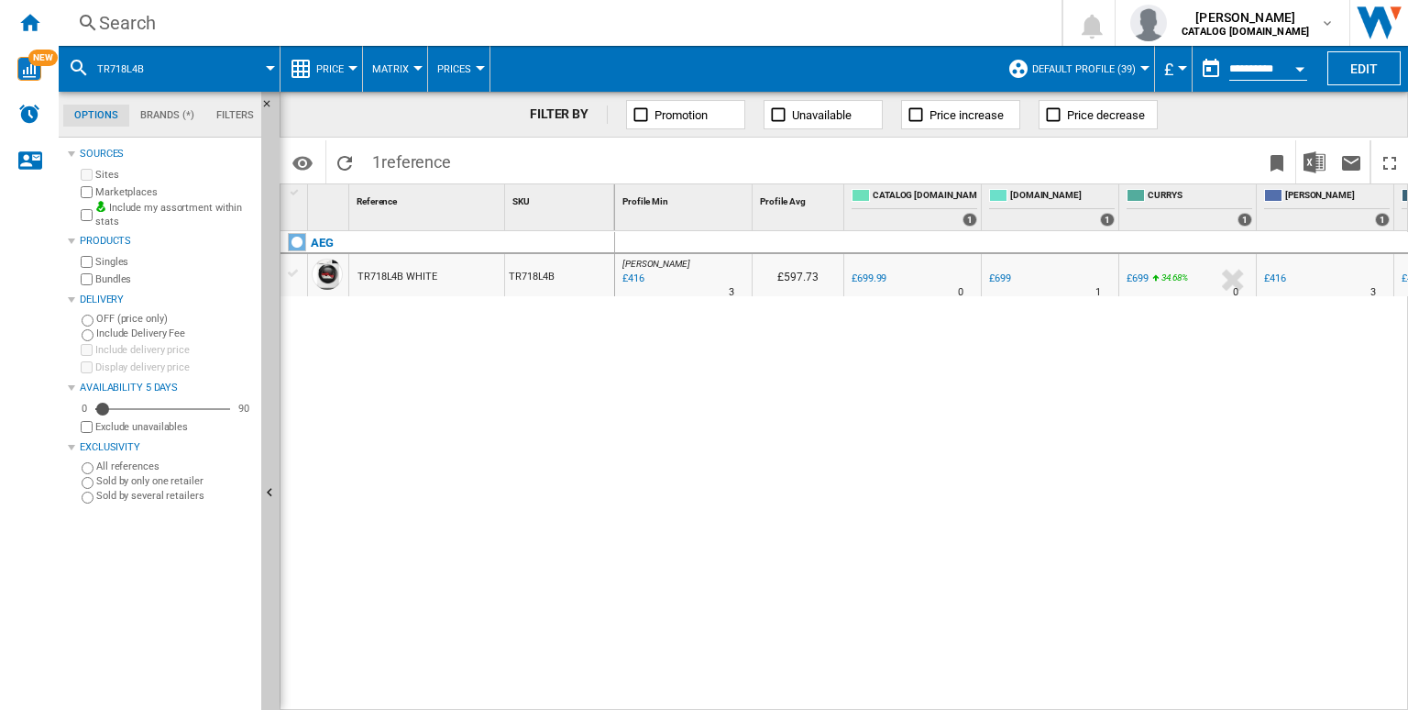
click at [1284, 275] on div "£416" at bounding box center [1275, 278] width 22 height 12
